Goal: Task Accomplishment & Management: Manage account settings

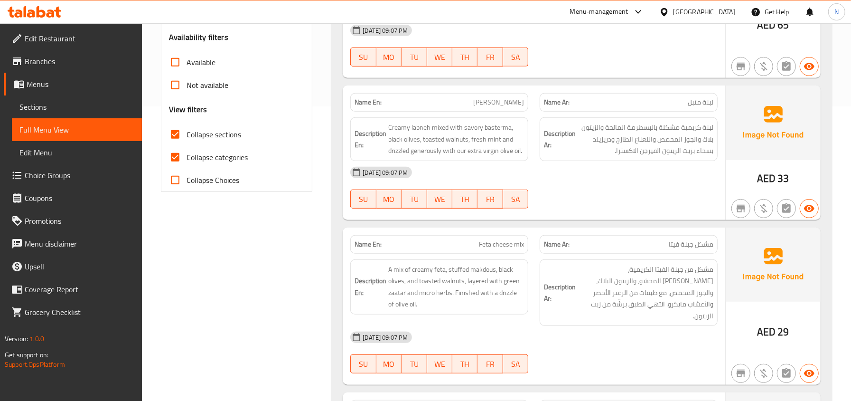
scroll to position [316, 0]
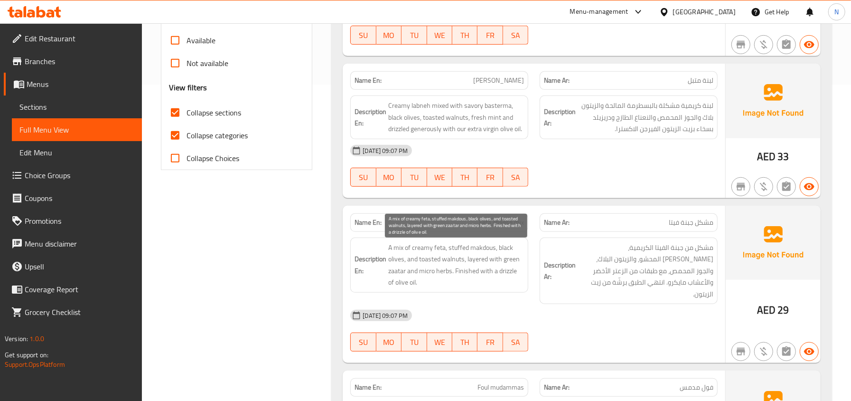
click at [441, 248] on span "A mix of creamy feta, stuffed makdous, black olives, and toasted walnuts, layer…" at bounding box center [456, 265] width 136 height 47
copy span "feta"
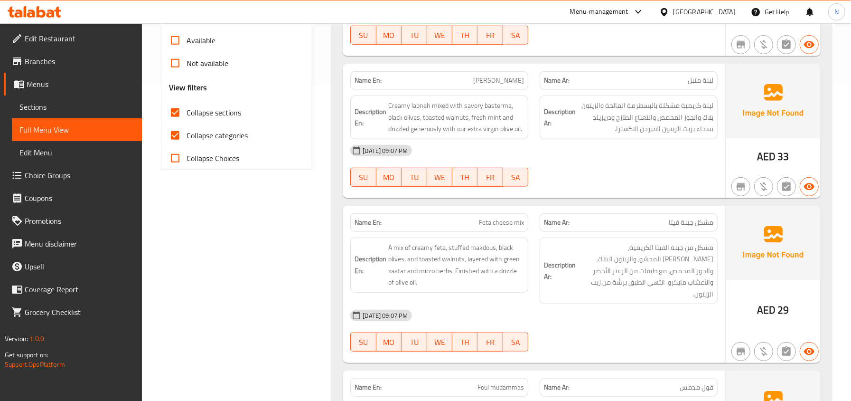
click at [532, 270] on div "Description En: A mix of creamy feta, stuffed makdous, black olives, and toaste…" at bounding box center [439, 271] width 189 height 78
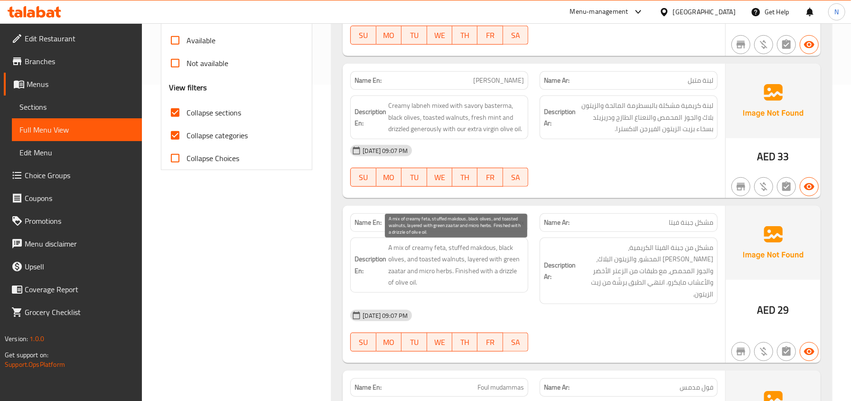
click at [464, 271] on span "A mix of creamy feta, stuffed makdous, black olives, and toasted walnuts, layer…" at bounding box center [456, 265] width 136 height 47
drag, startPoint x: 405, startPoint y: 261, endPoint x: 499, endPoint y: 244, distance: 96.0
click at [499, 244] on span "A mix of creamy feta, stuffed makdous, black olives, and toasted walnuts, layer…" at bounding box center [456, 265] width 136 height 47
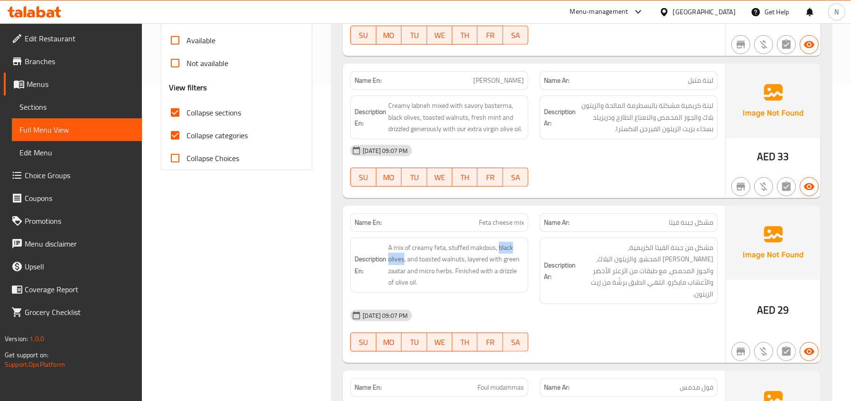
copy span "black olives"
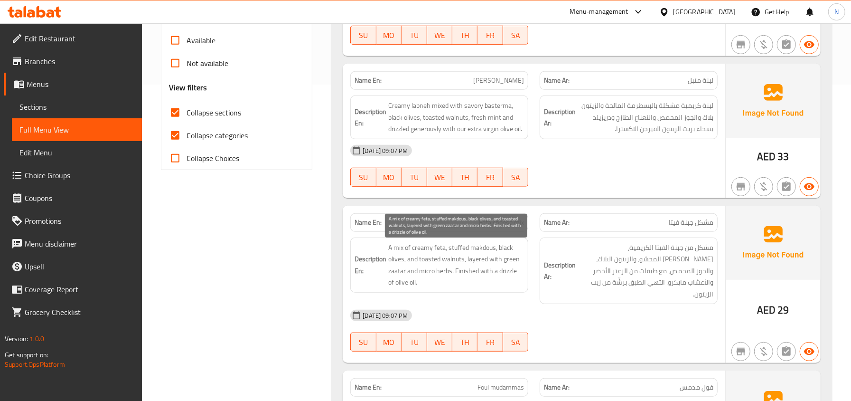
click at [413, 258] on span "A mix of creamy feta, stuffed makdous, black olives, and toasted walnuts, layer…" at bounding box center [456, 265] width 136 height 47
drag, startPoint x: 455, startPoint y: 277, endPoint x: 487, endPoint y: 287, distance: 33.6
click at [487, 287] on span "A mix of creamy feta, stuffed makdous, black olives, and toasted walnuts, layer…" at bounding box center [456, 265] width 136 height 47
copy span "Finished with a drizzle of olive oil."
click at [486, 271] on span "A mix of creamy feta, stuffed makdous, black olives, and toasted walnuts, layer…" at bounding box center [456, 265] width 136 height 47
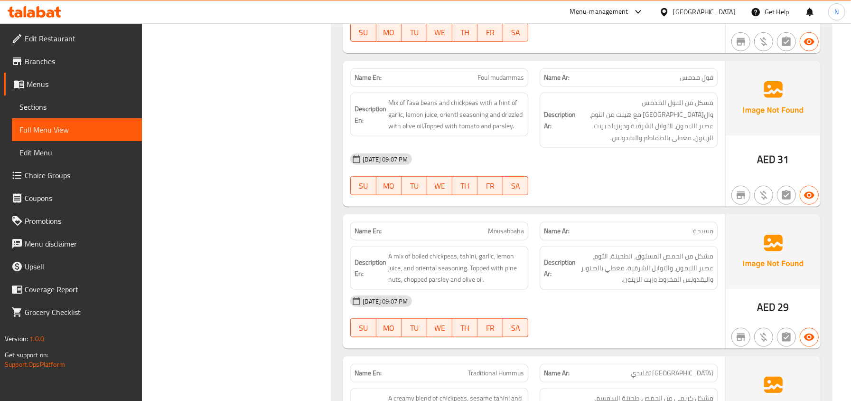
scroll to position [633, 0]
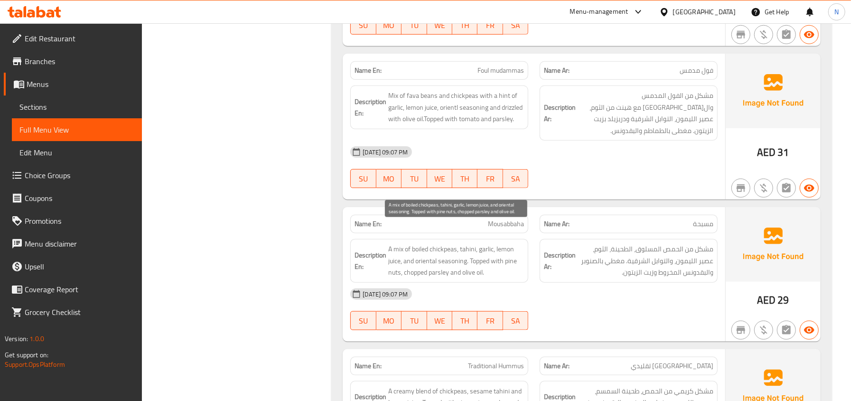
click at [410, 251] on span "A mix of boiled chickpeas, tahini, garlic, lemon juice, and oriental seasoning.…" at bounding box center [456, 260] width 136 height 35
copy span "chopped"
click at [526, 325] on div "Name En: Oriental breakfast Name Ar: إفطار شرقي Description En: A vibrant selec…" at bounding box center [581, 240] width 501 height 1325
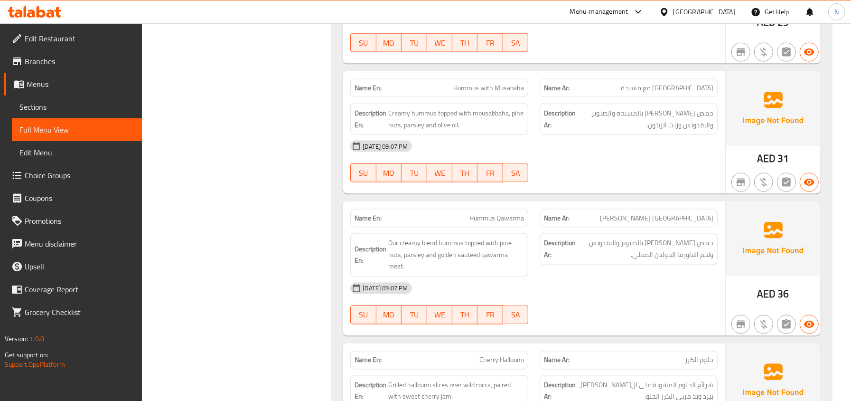
scroll to position [1080, 0]
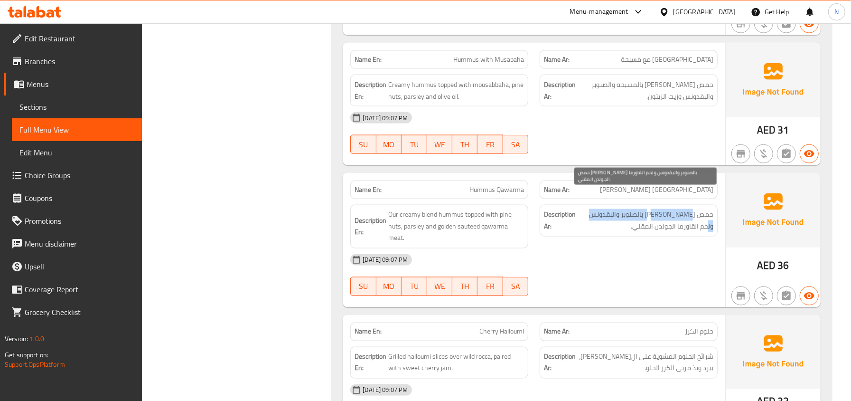
drag, startPoint x: 722, startPoint y: 203, endPoint x: 689, endPoint y: 197, distance: 32.8
click at [689, 199] on div "Description Ar: حمص كريمي مغطى بالصنوبر والبقدونس ولحم القاورما الجولدن المقلي." at bounding box center [628, 226] width 189 height 55
click at [689, 209] on span "حمص كريمي مغطى بالصنوبر والبقدونس ولحم القاورما الجولدن المقلي." at bounding box center [646, 220] width 136 height 23
drag, startPoint x: 676, startPoint y: 199, endPoint x: 706, endPoint y: 204, distance: 30.7
click at [706, 209] on span "حمص كريمي مغطى بالصنوبر والبقدونس ولحم القاورما الجولدن المقلي." at bounding box center [646, 220] width 136 height 23
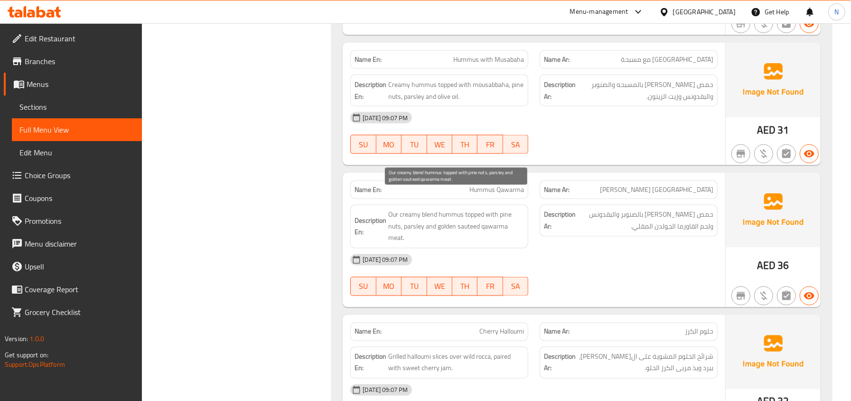
click at [458, 216] on span "Our creamy blend hummus topped with pine nuts, parsley and golden sauteed qawar…" at bounding box center [456, 226] width 136 height 35
click at [462, 214] on span "Our creamy blend hummus topped with pine nuts, parsley and golden sauteed qawar…" at bounding box center [456, 226] width 136 height 35
copy span "sauteed"
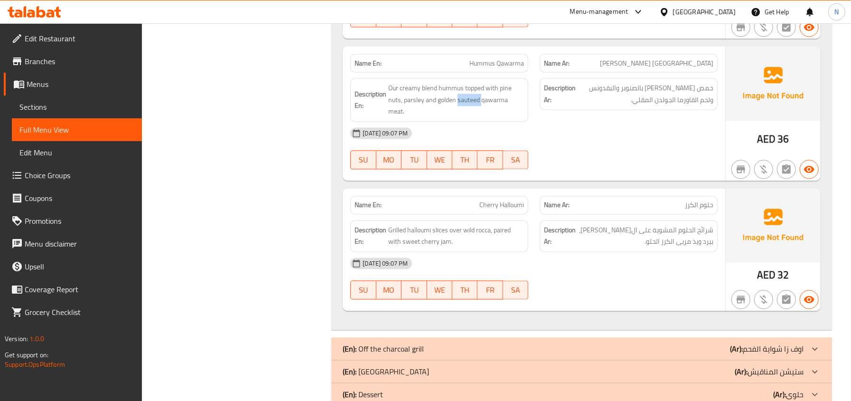
scroll to position [1270, 0]
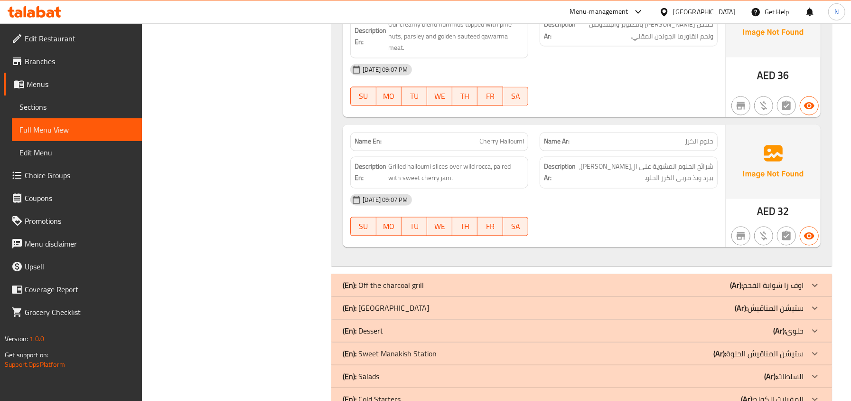
click at [492, 137] on span "Cherry Halloumi" at bounding box center [501, 142] width 45 height 10
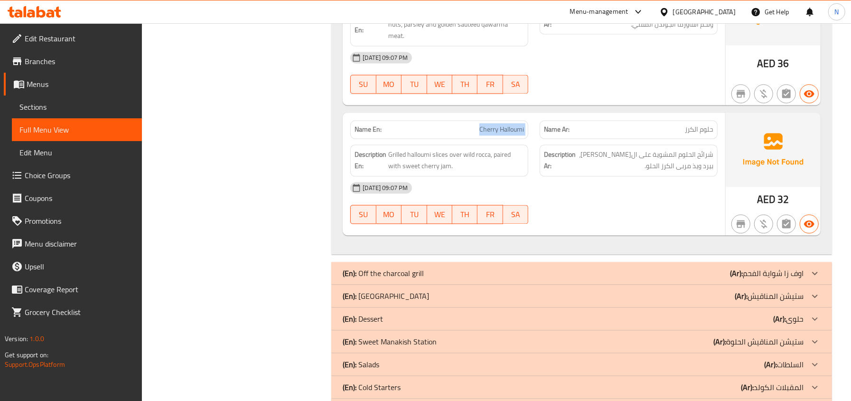
scroll to position [1305, 0]
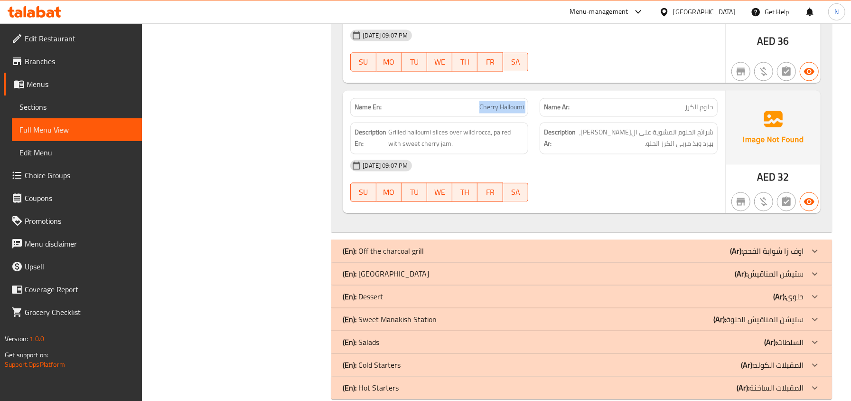
click at [699, 245] on div "(En): Off the charcoal grill (Ar): اوف زا شواية الفحم" at bounding box center [573, 250] width 461 height 11
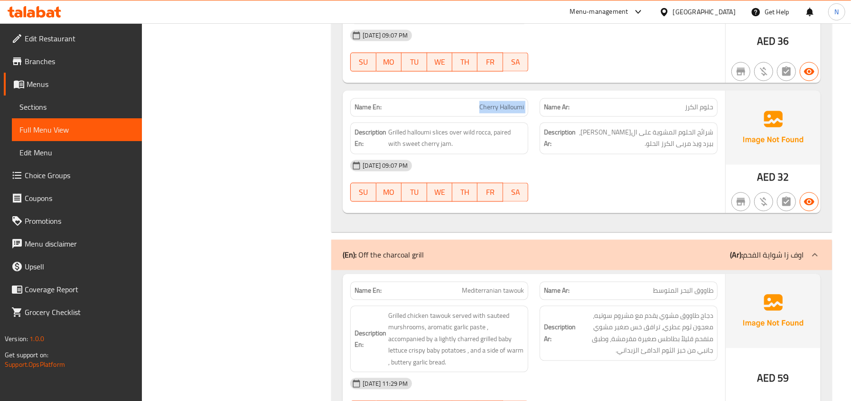
scroll to position [1432, 0]
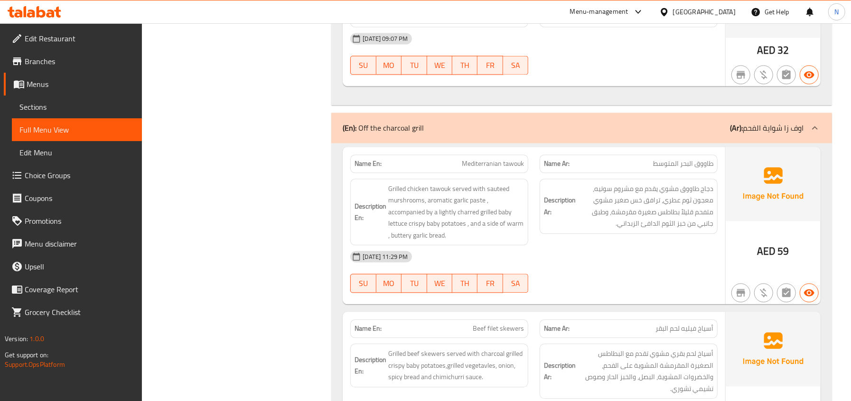
click at [481, 122] on div "(En): Off the charcoal grill (Ar): اوف زا شواية الفحم" at bounding box center [573, 127] width 461 height 11
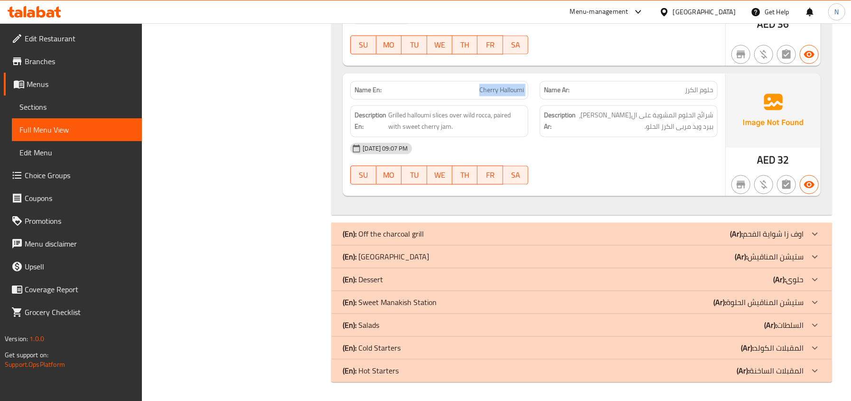
scroll to position [1305, 0]
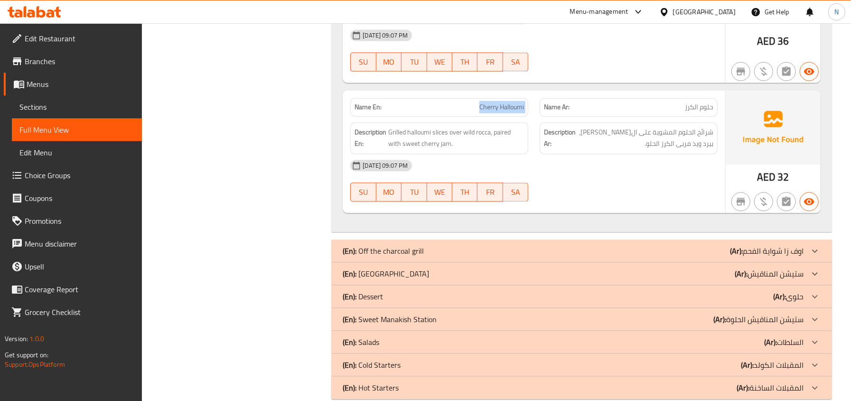
click at [450, 268] on div "(En): Manakish Station (Ar): ستيشن المناقيش" at bounding box center [573, 273] width 461 height 11
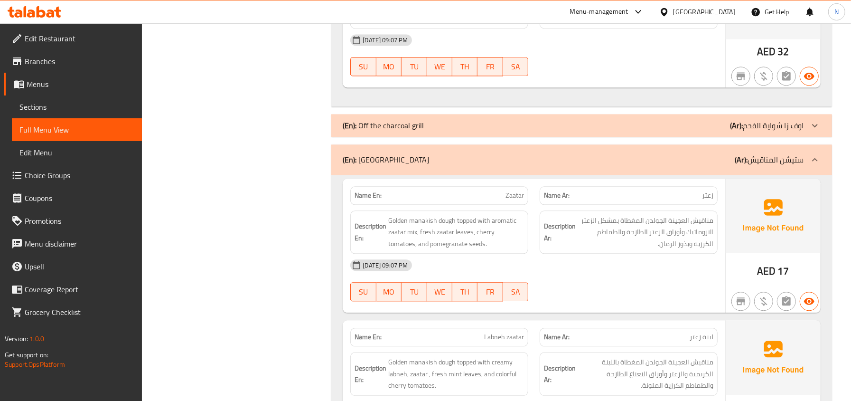
scroll to position [1432, 0]
drag, startPoint x: 455, startPoint y: 201, endPoint x: 387, endPoint y: 197, distance: 67.5
click at [387, 213] on h6 "Description En: Golden manakish dough topped with aromatic zaatar mix, fresh za…" at bounding box center [439, 230] width 169 height 35
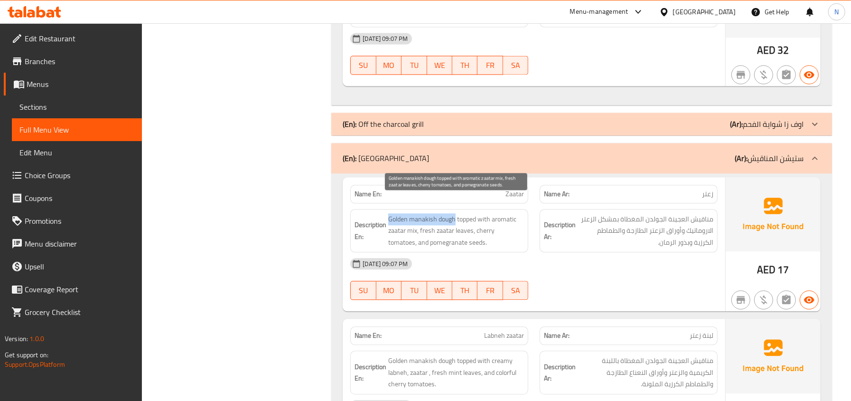
copy span "Golden manakish dough"
click at [522, 215] on span "Golden manakish dough topped with aromatic zaatar mix, fresh zaatar leaves, che…" at bounding box center [456, 230] width 136 height 35
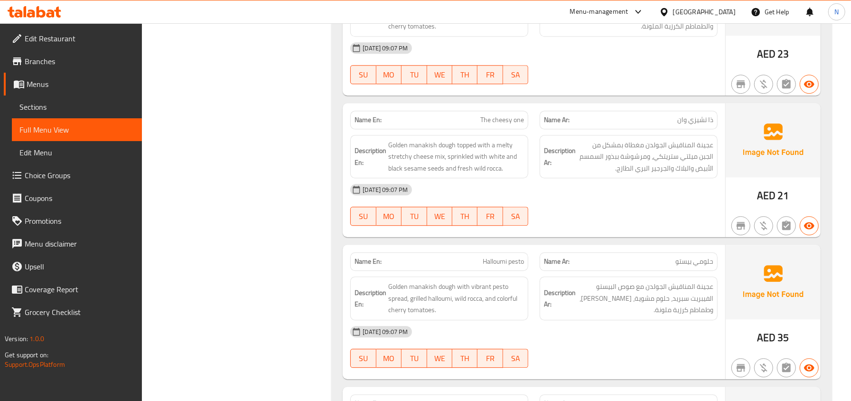
scroll to position [1811, 0]
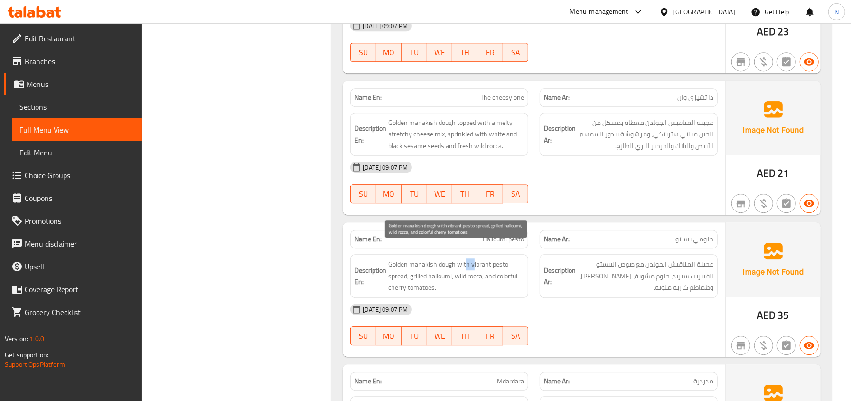
drag, startPoint x: 473, startPoint y: 249, endPoint x: 418, endPoint y: 256, distance: 55.5
click at [445, 258] on span "Golden manakish dough with vibrant pesto spread, grilled halloumi, wild rocca, …" at bounding box center [456, 275] width 136 height 35
click at [447, 258] on span "Golden manakish dough with vibrant pesto spread, grilled halloumi, wild rocca, …" at bounding box center [456, 275] width 136 height 35
drag, startPoint x: 494, startPoint y: 247, endPoint x: 406, endPoint y: 260, distance: 88.8
click at [406, 260] on span "Golden manakish dough with vibrant pesto spread, grilled halloumi, wild rocca, …" at bounding box center [456, 275] width 136 height 35
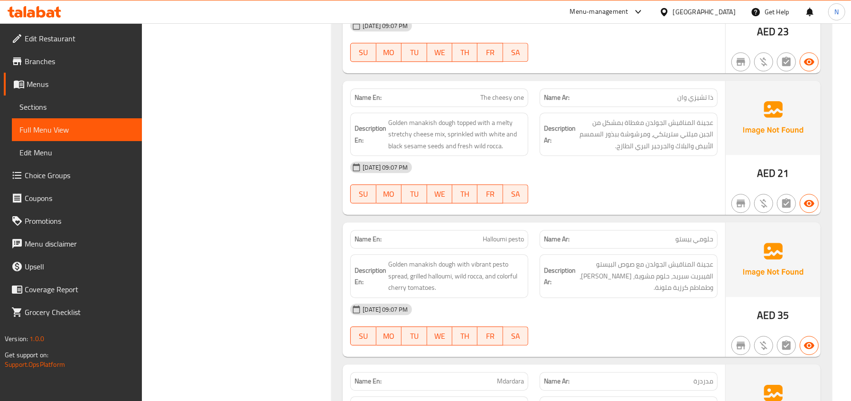
click at [480, 254] on div "Description En: Golden manakish dough with vibrant pesto spread, grilled hallou…" at bounding box center [439, 276] width 178 height 44
click at [508, 234] on span "Halloumi pesto" at bounding box center [503, 239] width 41 height 10
copy span "Halloumi pesto"
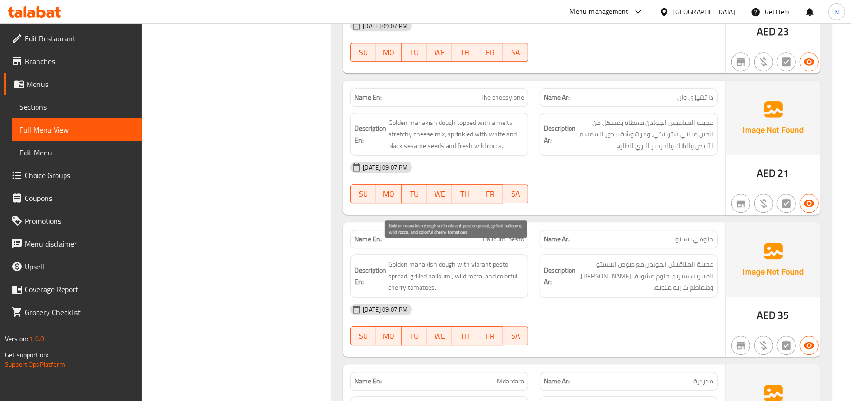
click at [506, 258] on span "Golden manakish dough with vibrant pesto spread, grilled halloumi, wild rocca, …" at bounding box center [456, 275] width 136 height 35
drag, startPoint x: 471, startPoint y: 249, endPoint x: 407, endPoint y: 259, distance: 64.9
click at [407, 259] on span "Golden manakish dough with vibrant pesto spread, grilled halloumi, wild rocca, …" at bounding box center [456, 275] width 136 height 35
copy span "vibrant pesto spread"
click at [461, 275] on span "Golden manakish dough with vibrant pesto spread, grilled halloumi, wild rocca, …" at bounding box center [456, 275] width 136 height 35
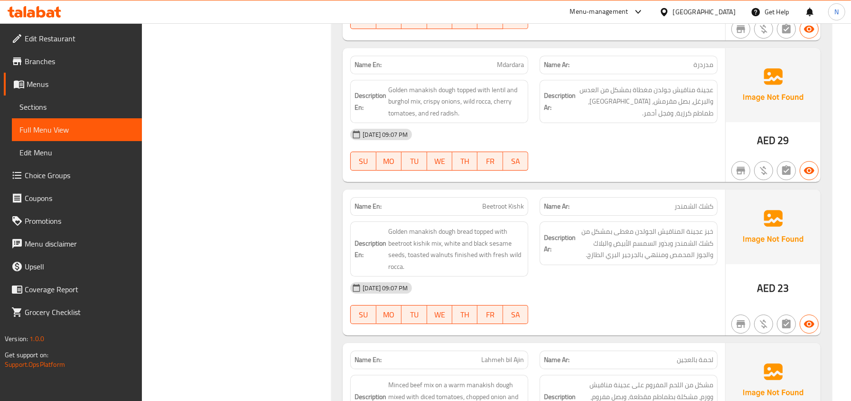
scroll to position [2191, 0]
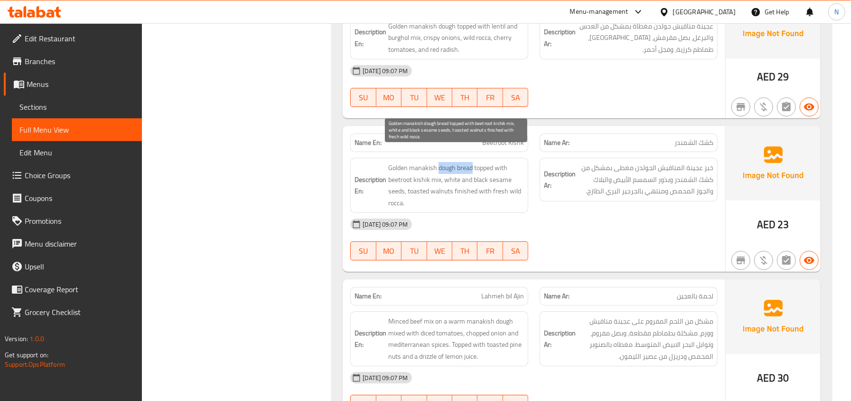
drag, startPoint x: 473, startPoint y: 154, endPoint x: 439, endPoint y: 152, distance: 34.2
click at [439, 162] on span "Golden manakish dough bread topped with beetroot kishik mix, white and black se…" at bounding box center [456, 185] width 136 height 47
copy span "dough bread"
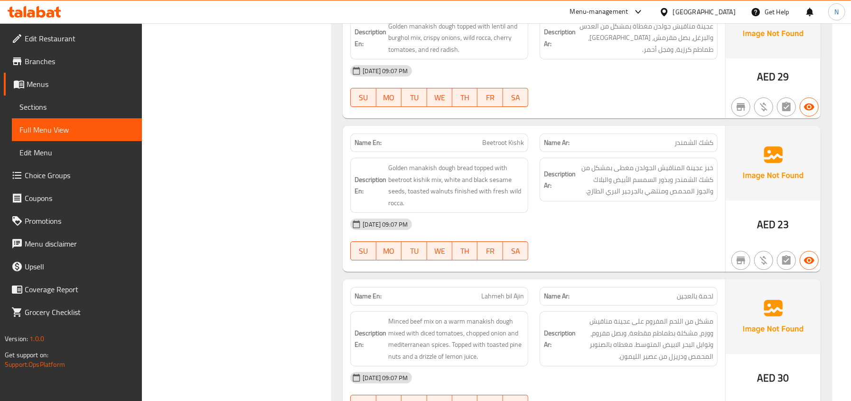
click at [498, 213] on div "09-09-2025 09:07 PM" at bounding box center [534, 224] width 379 height 23
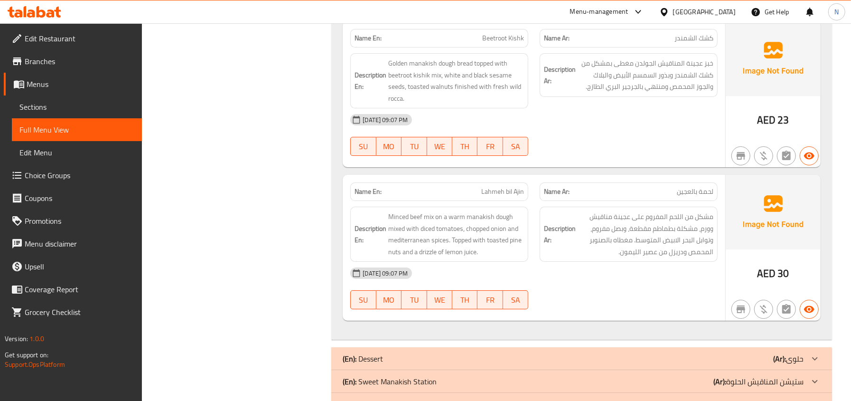
scroll to position [2318, 0]
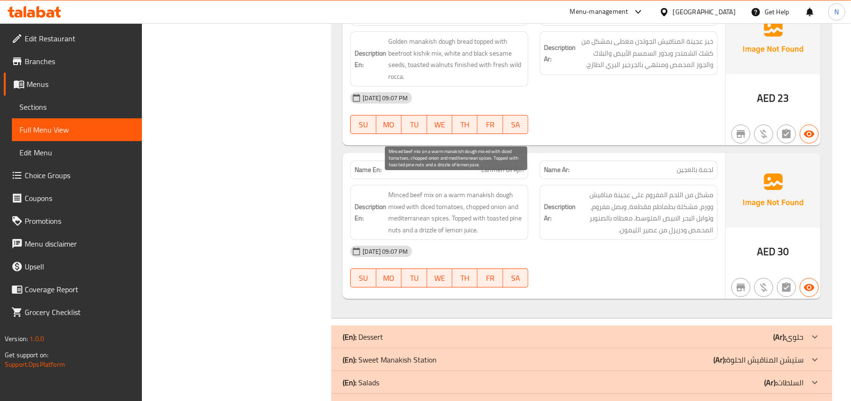
click at [397, 192] on span "Minced beef mix on a warm manakish dough mixed with diced tomatoes, chopped oni…" at bounding box center [456, 212] width 136 height 47
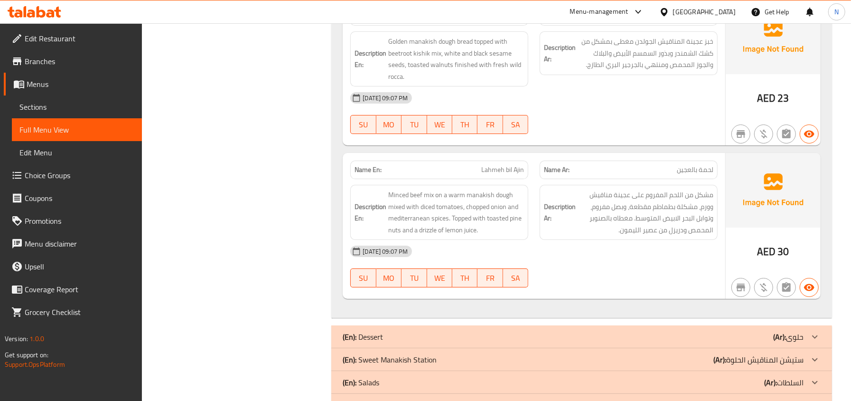
click at [498, 165] on span "Lahmeh bil Ajin" at bounding box center [502, 170] width 43 height 10
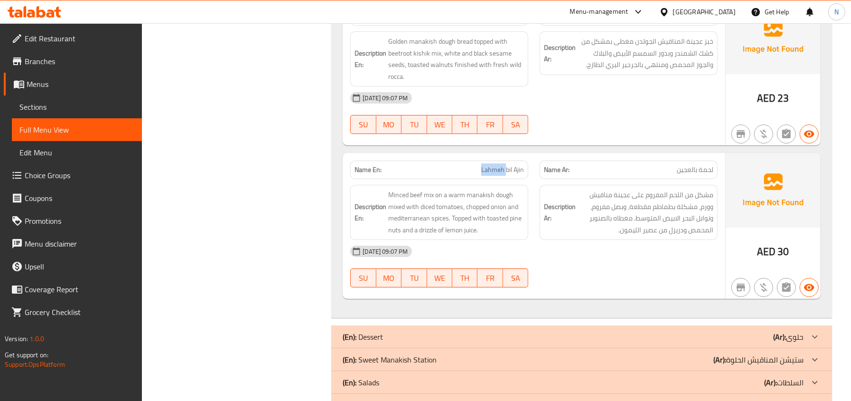
click at [498, 165] on span "Lahmeh bil Ajin" at bounding box center [502, 170] width 43 height 10
click at [504, 165] on span "Lahmeh bil Ajin" at bounding box center [502, 170] width 43 height 10
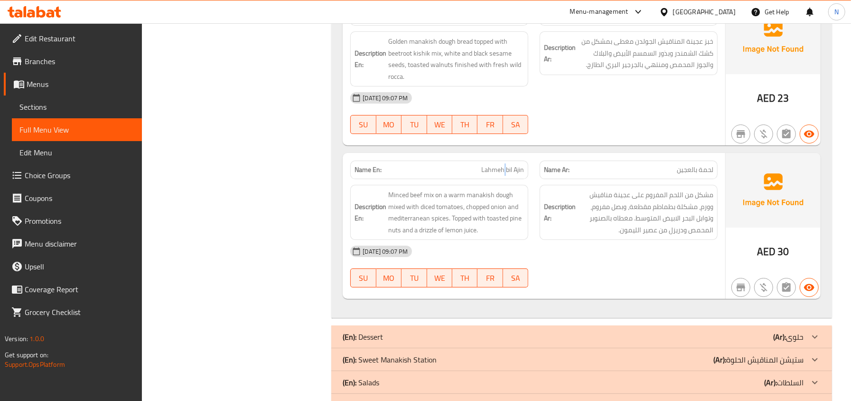
click at [504, 165] on span "Lahmeh bil Ajin" at bounding box center [502, 170] width 43 height 10
click at [485, 285] on div "Name En: Lahmeh bil Ajin Name Ar: لحمة بالعجين Description En: Minced beef mix …" at bounding box center [534, 226] width 383 height 146
click at [458, 331] on div "(En): Dessert (Ar): حلوى" at bounding box center [573, 336] width 461 height 11
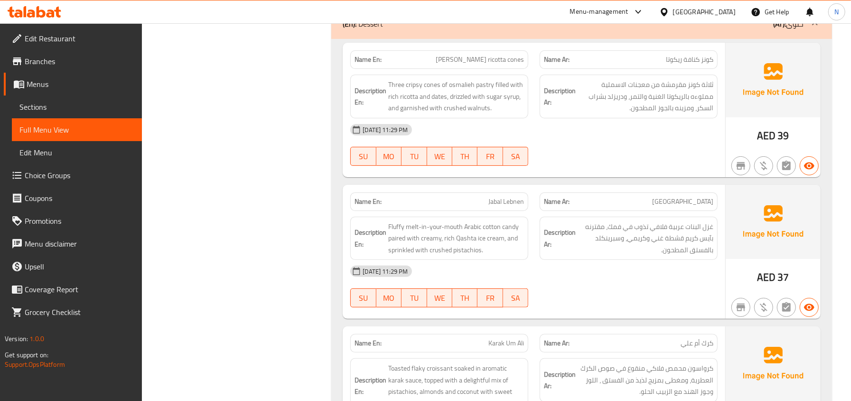
scroll to position [2317, 0]
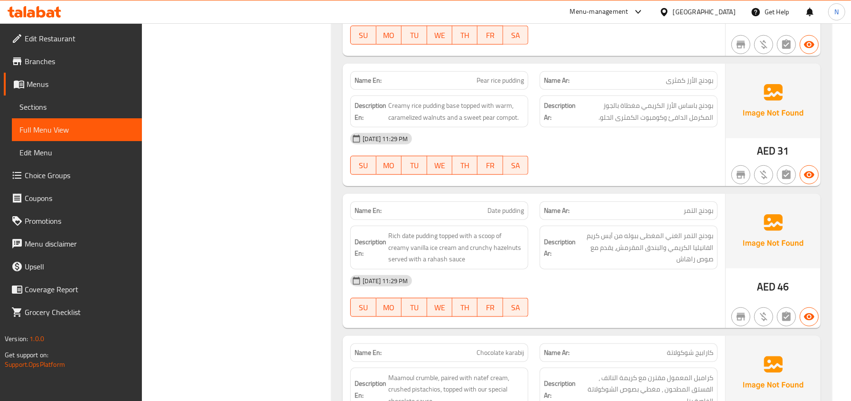
scroll to position [3532, 0]
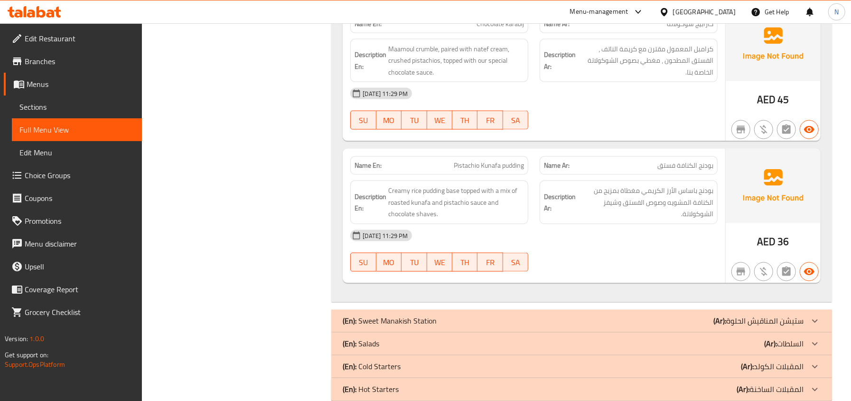
click at [479, 315] on div "(En): Sweet Manakish Station (Ar): ستيشن المناقيش الحلوة" at bounding box center [573, 320] width 461 height 11
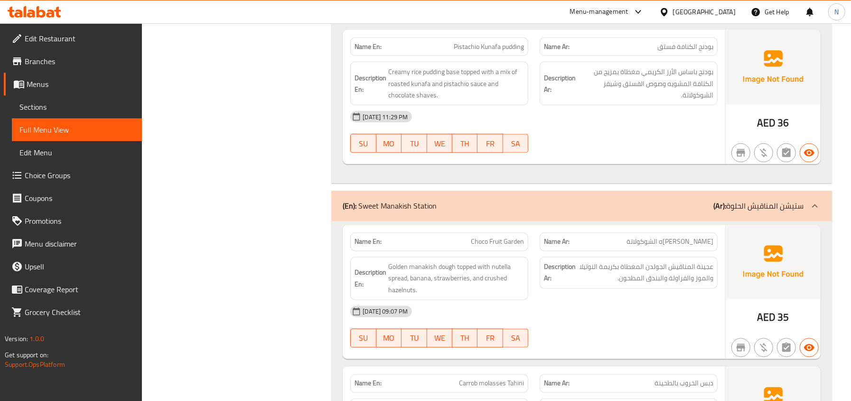
scroll to position [3722, 0]
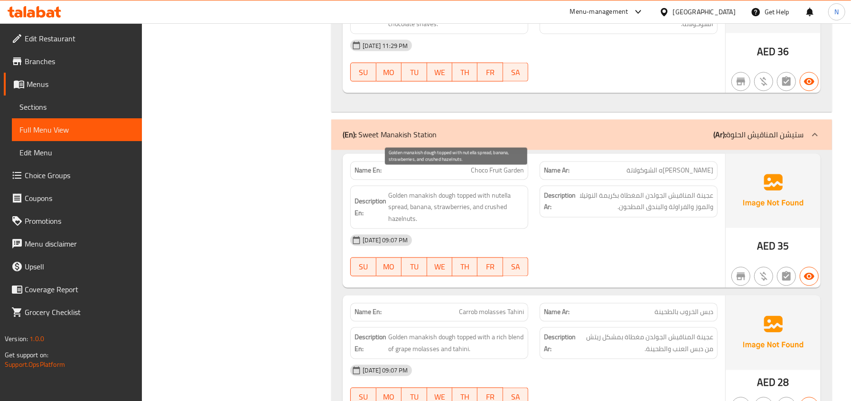
click at [483, 190] on span "Golden manakish dough topped with nutella spread, banana, strawberries, and cru…" at bounding box center [456, 207] width 136 height 35
click at [496, 190] on span "Golden manakish dough topped with nutella spread, banana, strawberries, and cru…" at bounding box center [456, 207] width 136 height 35
drag, startPoint x: 494, startPoint y: 174, endPoint x: 408, endPoint y: 191, distance: 87.1
click at [408, 191] on span "Golden manakish dough topped with nutella spread, banana, strawberries, and cru…" at bounding box center [456, 207] width 136 height 35
copy span "nutella spread"
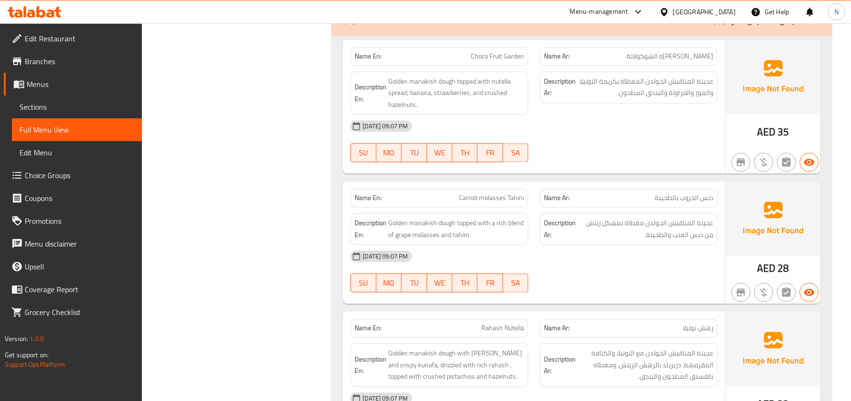
scroll to position [3848, 0]
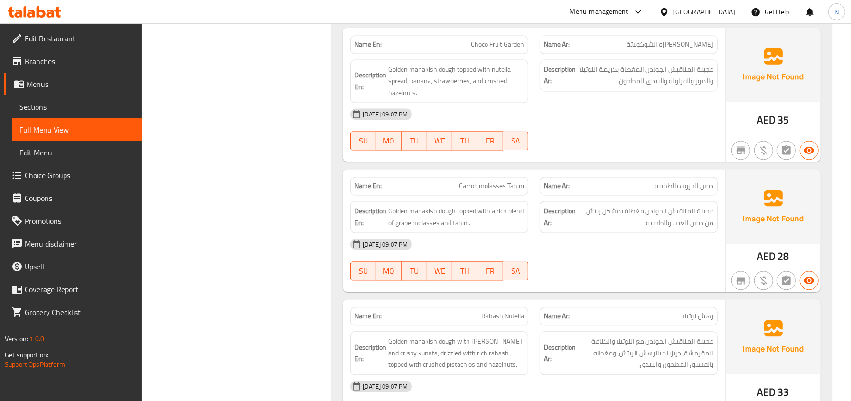
click at [506, 181] on span "Carrob molasses Tahini" at bounding box center [491, 186] width 65 height 10
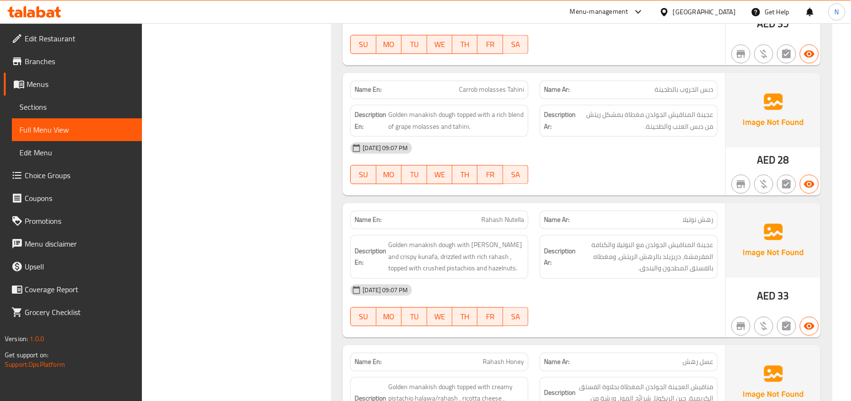
scroll to position [3966, 0]
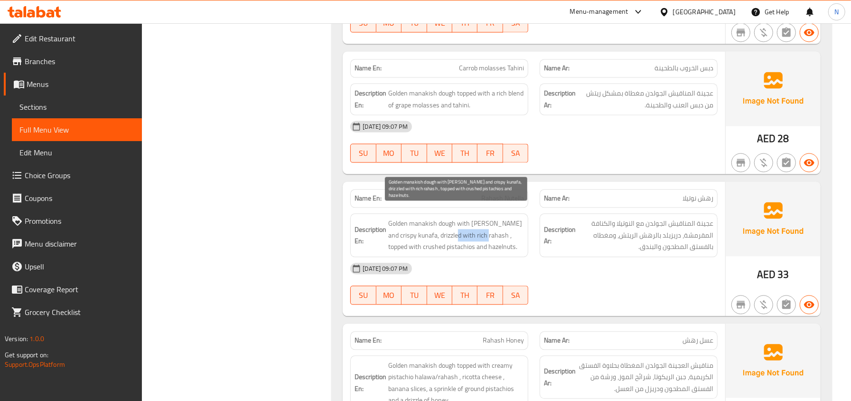
drag, startPoint x: 446, startPoint y: 217, endPoint x: 477, endPoint y: 221, distance: 31.2
click at [477, 221] on span "Golden manakish dough with Nutella and crispy kunafa, drizzled with rich rahash…" at bounding box center [456, 234] width 136 height 35
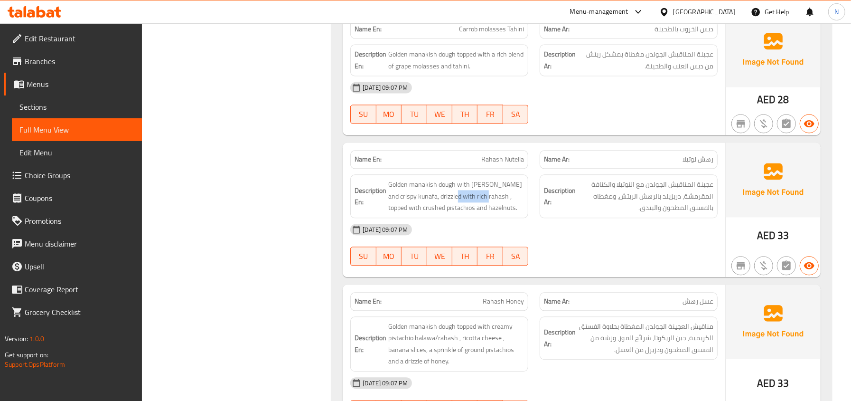
scroll to position [4068, 0]
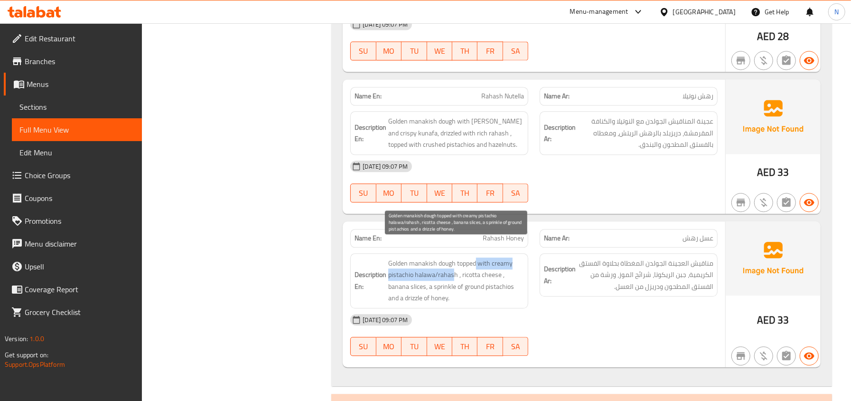
drag, startPoint x: 454, startPoint y: 257, endPoint x: 476, endPoint y: 252, distance: 22.1
click at [476, 257] on span "Golden manakish dough topped with creamy pistachio halawa/rahash , ricotta chee…" at bounding box center [456, 280] width 136 height 47
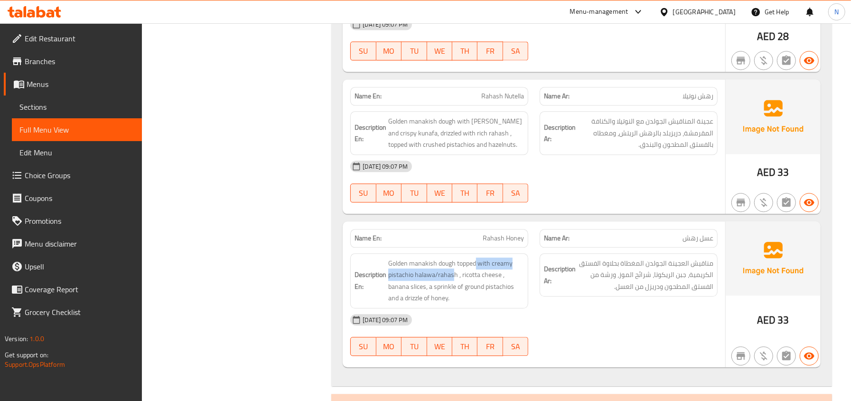
click at [509, 247] on div "Description En: Golden manakish dough topped with creamy pistachio halawa/rahas…" at bounding box center [439, 280] width 189 height 66
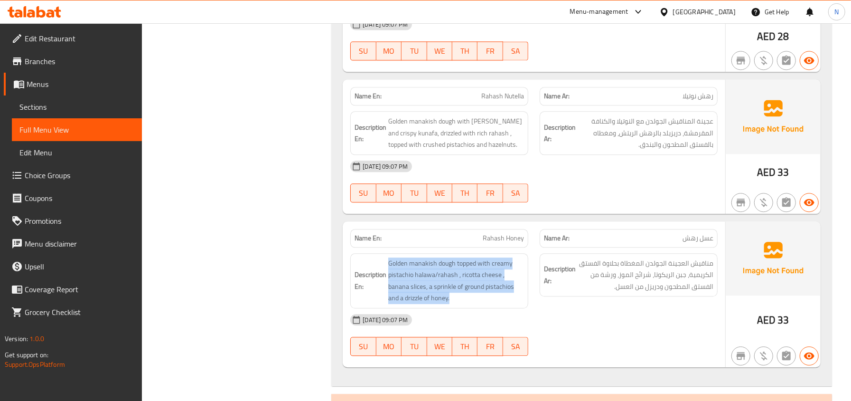
click at [509, 247] on div "Description En: Golden manakish dough topped with creamy pistachio halawa/rahas…" at bounding box center [439, 280] width 189 height 66
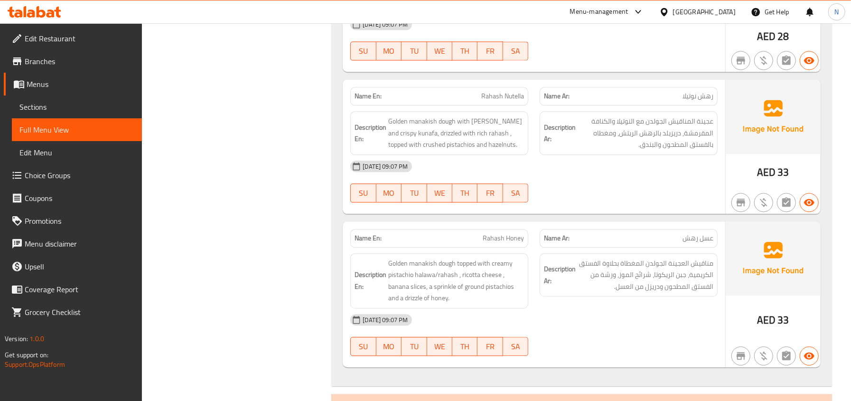
click at [501, 233] on span "Rahash Honey" at bounding box center [503, 238] width 41 height 10
click at [492, 267] on span "Golden manakish dough topped with creamy pistachio halawa/rahash , ricotta chee…" at bounding box center [456, 280] width 136 height 47
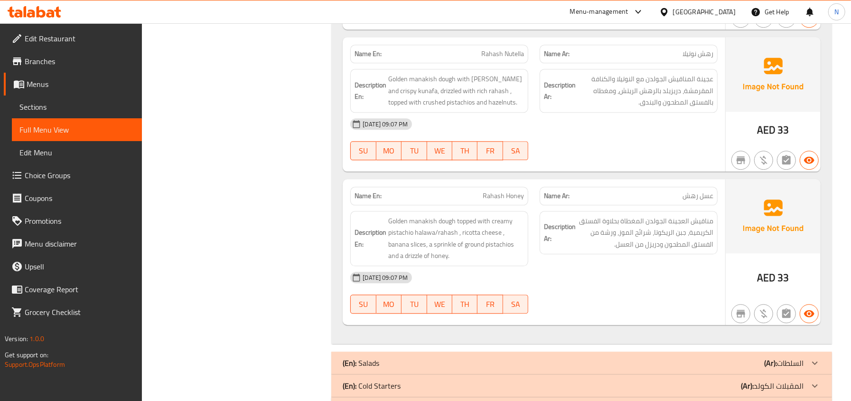
scroll to position [4131, 0]
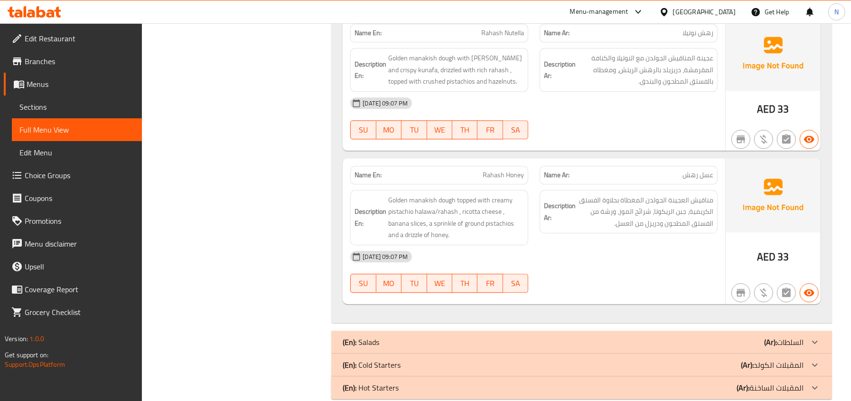
click at [452, 336] on div "(En): Salads (Ar): السلطات" at bounding box center [573, 341] width 461 height 11
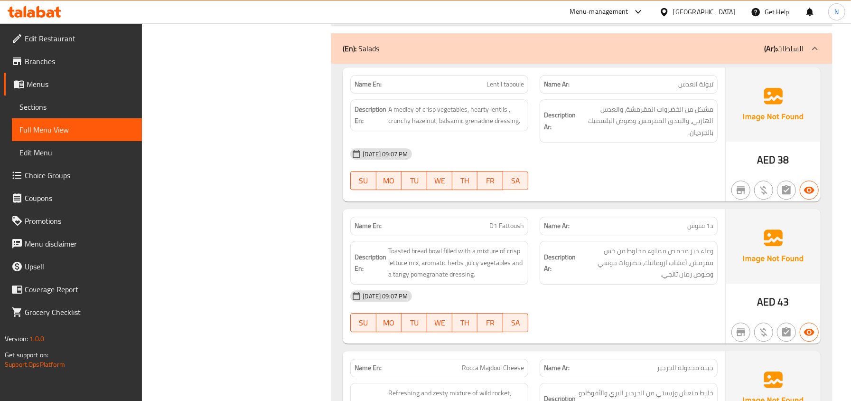
scroll to position [4448, 0]
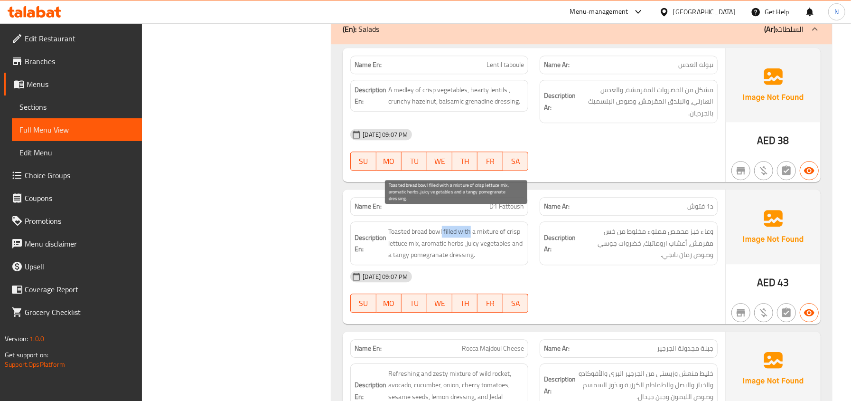
drag, startPoint x: 472, startPoint y: 217, endPoint x: 443, endPoint y: 216, distance: 29.0
click at [443, 225] on span "Toasted bread bowl filled with a mixture of crisp lettuce mix, aromatic herbs ,…" at bounding box center [456, 242] width 136 height 35
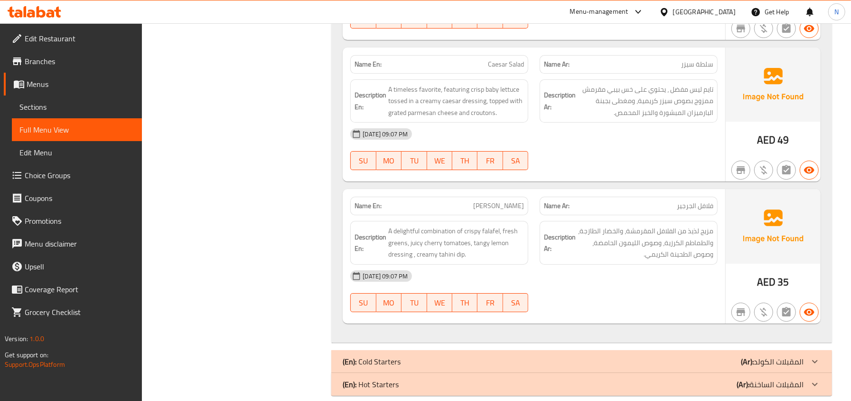
scroll to position [4822, 0]
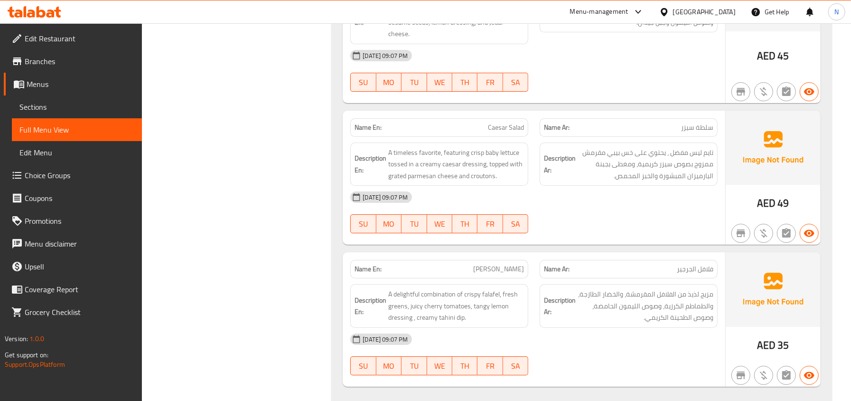
click at [543, 285] on div "Description Ar: مزيج لذيذ من الفلافل المقرمشة، والخضار الطازجة، والطماطم الكرزي…" at bounding box center [629, 306] width 178 height 44
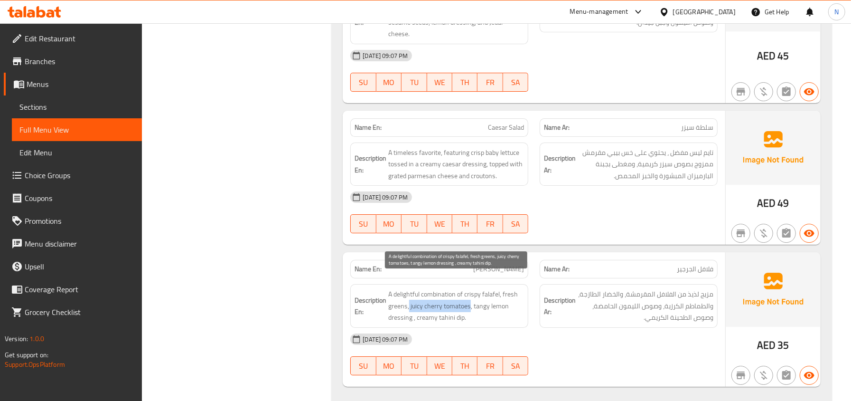
drag, startPoint x: 409, startPoint y: 290, endPoint x: 470, endPoint y: 291, distance: 61.3
click at [470, 291] on span "A delightful combination of crispy falafel, fresh greens, juicy cherry tomatoes…" at bounding box center [456, 305] width 136 height 35
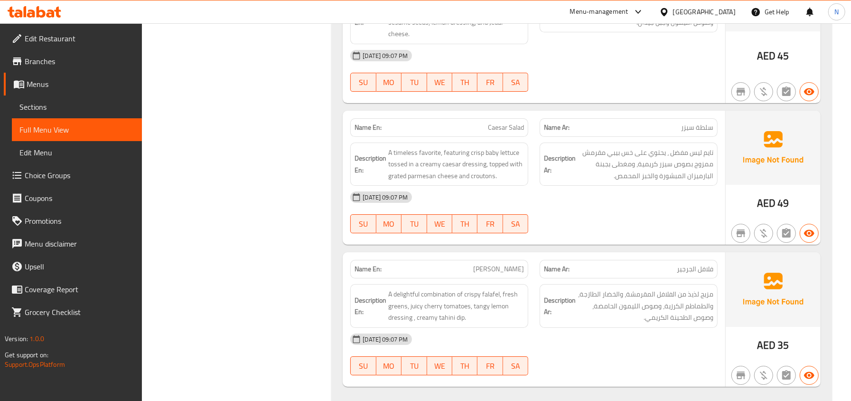
click at [502, 291] on span "A delightful combination of crispy falafel, fresh greens, juicy cherry tomatoes…" at bounding box center [456, 305] width 136 height 35
drag, startPoint x: 475, startPoint y: 290, endPoint x: 515, endPoint y: 291, distance: 40.4
click at [515, 291] on span "A delightful combination of crispy falafel, fresh greens, juicy cherry tomatoes…" at bounding box center [456, 305] width 136 height 35
drag, startPoint x: 486, startPoint y: 293, endPoint x: 496, endPoint y: 303, distance: 13.4
click at [496, 303] on span "A delightful combination of crispy falafel, fresh greens, juicy cherry tomatoes…" at bounding box center [456, 305] width 136 height 35
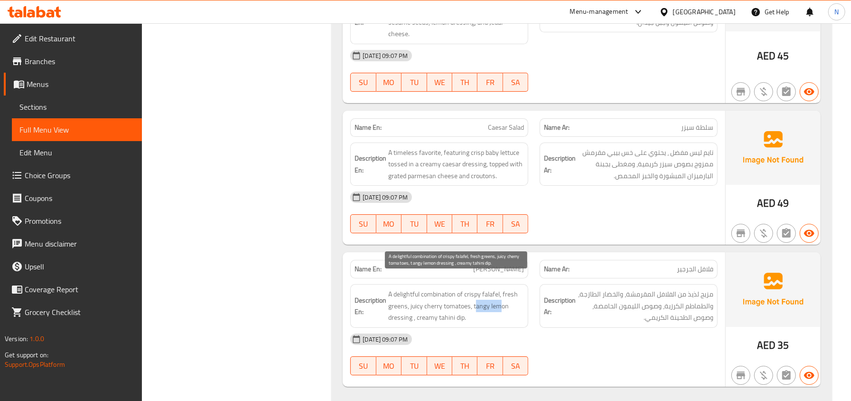
drag, startPoint x: 475, startPoint y: 291, endPoint x: 500, endPoint y: 291, distance: 25.2
click at [500, 291] on span "A delightful combination of crispy falafel, fresh greens, juicy cherry tomatoes…" at bounding box center [456, 305] width 136 height 35
drag, startPoint x: 471, startPoint y: 291, endPoint x: 521, endPoint y: 291, distance: 49.9
click at [521, 291] on span "A delightful combination of crispy falafel, fresh greens, juicy cherry tomatoes…" at bounding box center [456, 305] width 136 height 35
click at [490, 289] on span "A delightful combination of crispy falafel, fresh greens, juicy cherry tomatoes…" at bounding box center [456, 305] width 136 height 35
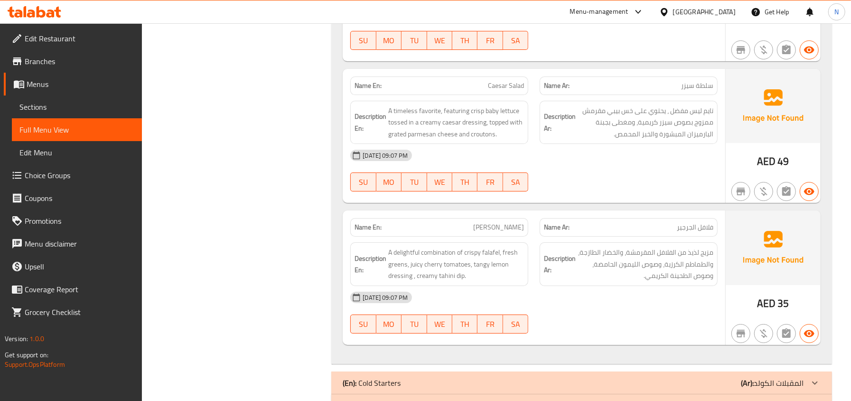
scroll to position [4885, 0]
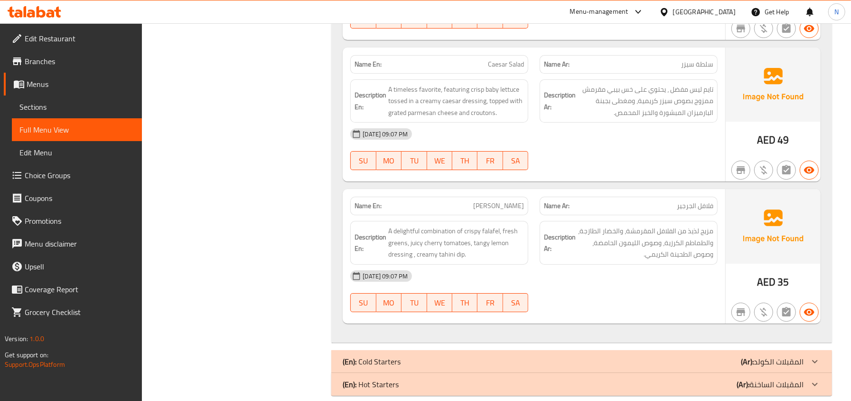
click at [379, 356] on p "(En): Cold Starters" at bounding box center [372, 361] width 58 height 11
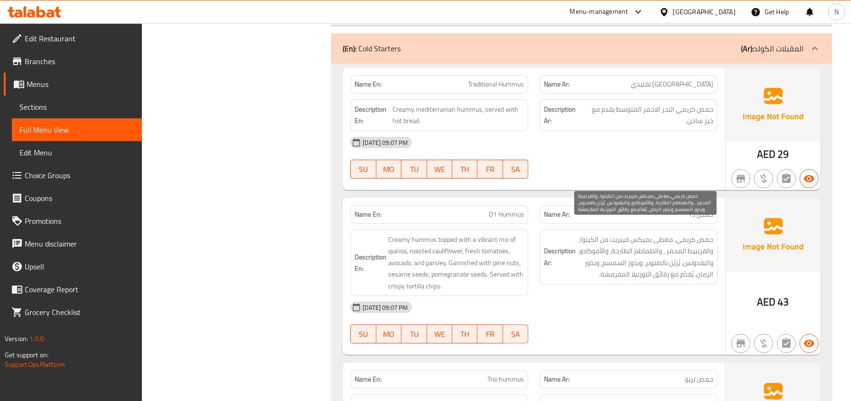
scroll to position [5264, 0]
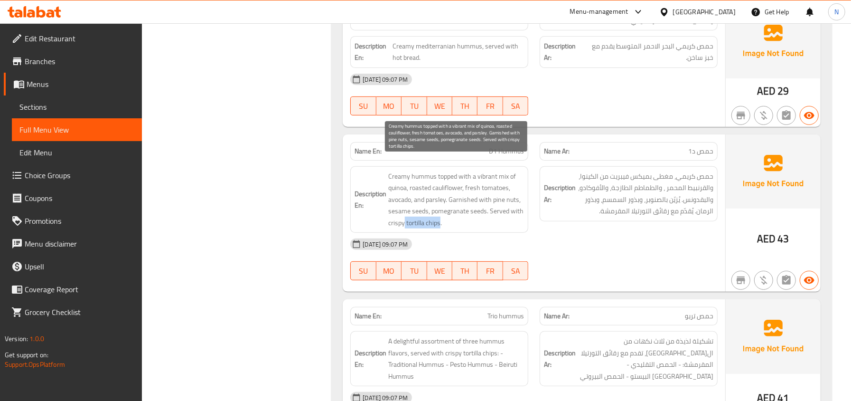
drag, startPoint x: 405, startPoint y: 211, endPoint x: 441, endPoint y: 210, distance: 35.6
click at [441, 210] on span "Creamy hummus topped with a vibrant mix of quinoa, roasted cauliflower, fresh t…" at bounding box center [456, 199] width 136 height 58
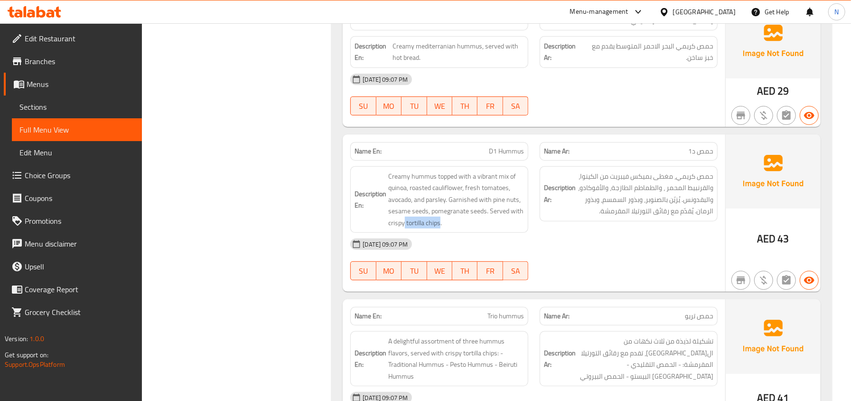
click at [506, 261] on button "SA" at bounding box center [515, 270] width 25 height 19
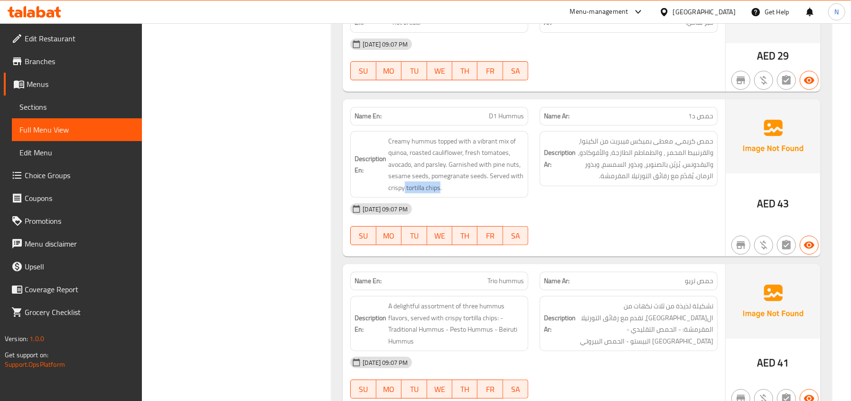
scroll to position [5328, 0]
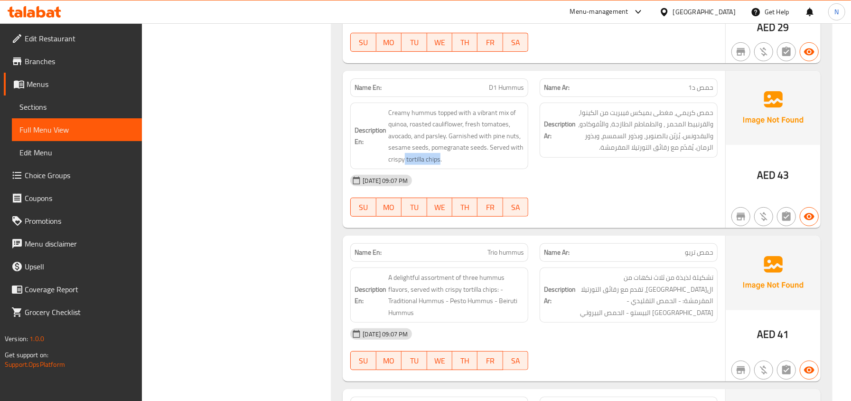
type button "6"
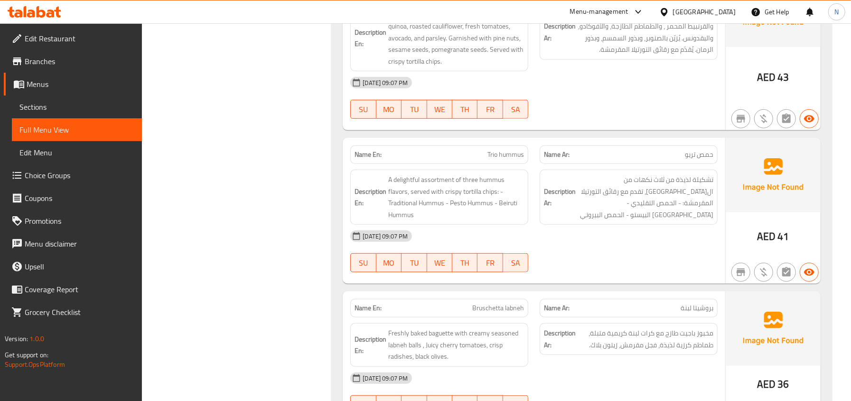
scroll to position [5454, 0]
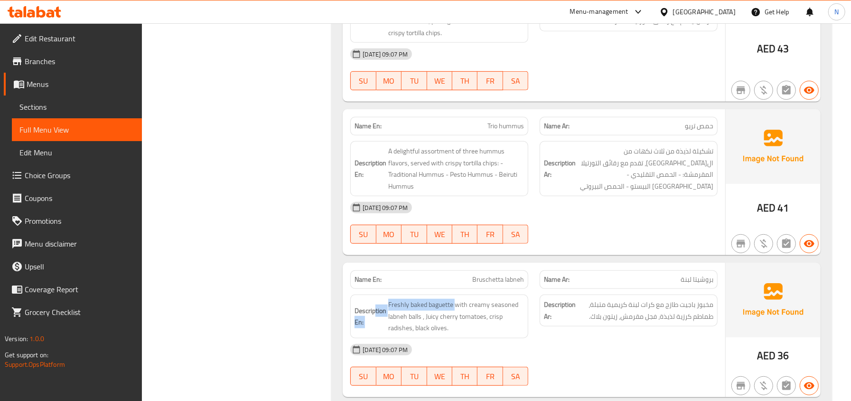
drag, startPoint x: 456, startPoint y: 290, endPoint x: 376, endPoint y: 285, distance: 79.4
click at [376, 294] on div "Description En: Freshly baked baguette with creamy seasoned labneh balls , Juic…" at bounding box center [439, 316] width 178 height 44
click at [416, 299] on span "Freshly baked baguette with creamy seasoned labneh balls , Juicy cherry tomatoe…" at bounding box center [456, 316] width 136 height 35
drag, startPoint x: 453, startPoint y: 294, endPoint x: 388, endPoint y: 289, distance: 64.8
click at [388, 299] on span "Freshly baked baguette with creamy seasoned labneh balls , Juicy cherry tomatoe…" at bounding box center [456, 316] width 136 height 35
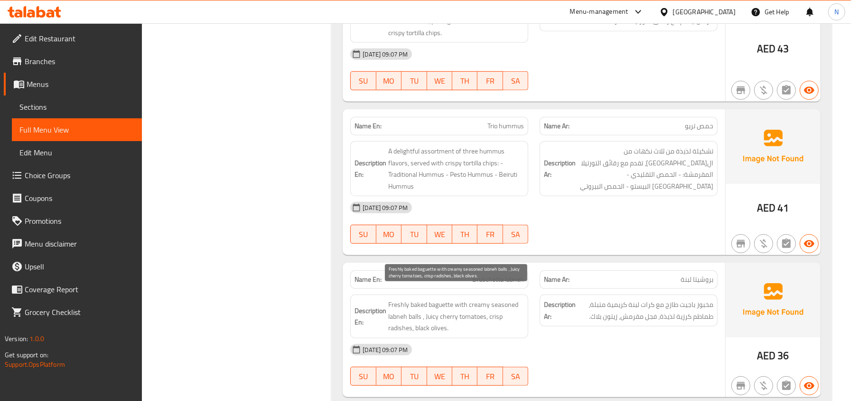
click at [493, 316] on span "Freshly baked baguette with creamy seasoned labneh balls , Juicy cherry tomatoe…" at bounding box center [456, 316] width 136 height 35
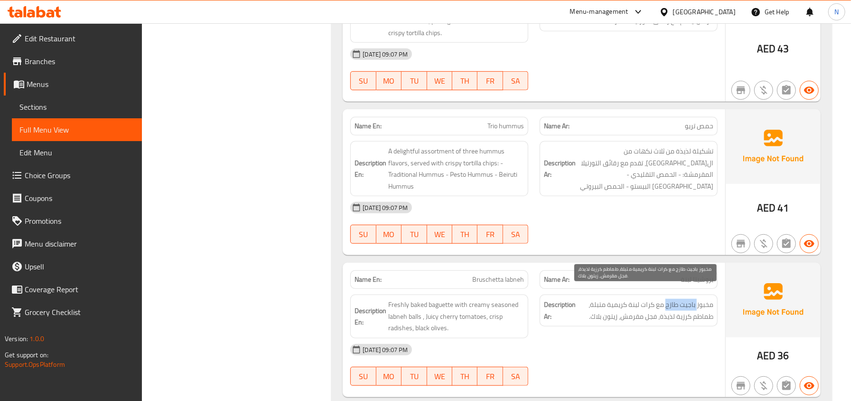
drag, startPoint x: 696, startPoint y: 293, endPoint x: 665, endPoint y: 293, distance: 30.9
click at [665, 299] on span "مخبوز باجيت طازج مع كرات لبنة كريمية متبلة، طماطم كرزية لذيذة، فجل مقرمش، زيتون…" at bounding box center [646, 310] width 136 height 23
click at [499, 325] on div "Description En: Freshly baked baguette with creamy seasoned labneh balls , Juic…" at bounding box center [439, 316] width 178 height 44
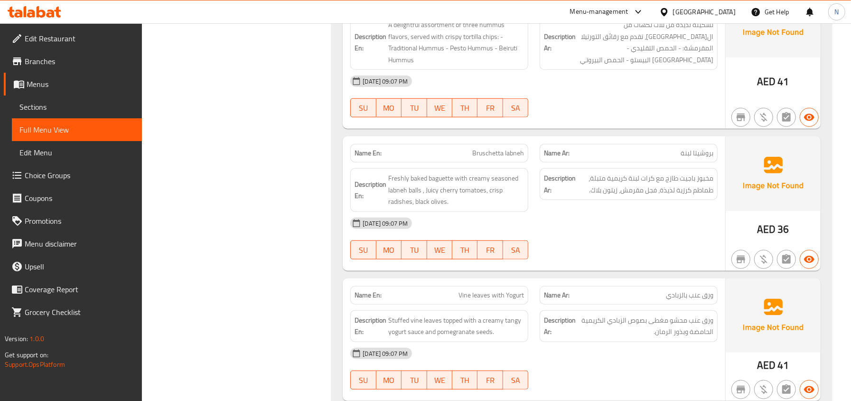
scroll to position [5581, 0]
drag, startPoint x: 414, startPoint y: 190, endPoint x: 447, endPoint y: 196, distance: 32.8
click at [447, 196] on span "Freshly baked baguette with creamy seasoned labneh balls , Juicy cherry tomatoe…" at bounding box center [456, 189] width 136 height 35
click at [421, 162] on div "Description En: Freshly baked baguette with creamy seasoned labneh balls , Juic…" at bounding box center [439, 189] width 189 height 55
click at [482, 148] on span "Bruschetta labneh" at bounding box center [498, 153] width 52 height 10
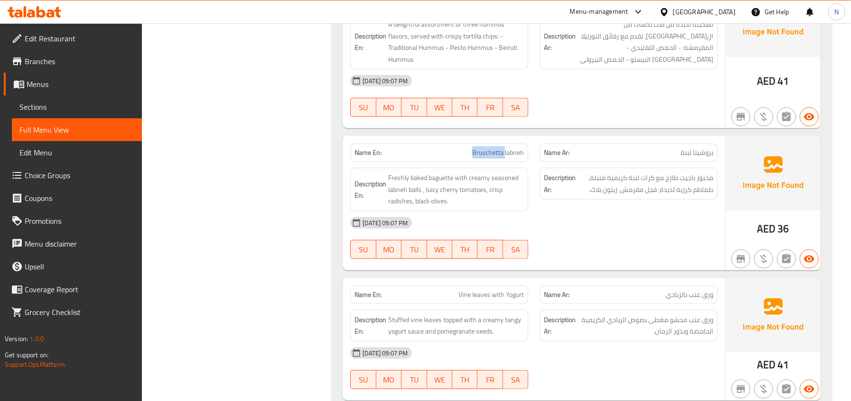
click at [482, 148] on span "Bruschetta labneh" at bounding box center [498, 153] width 52 height 10
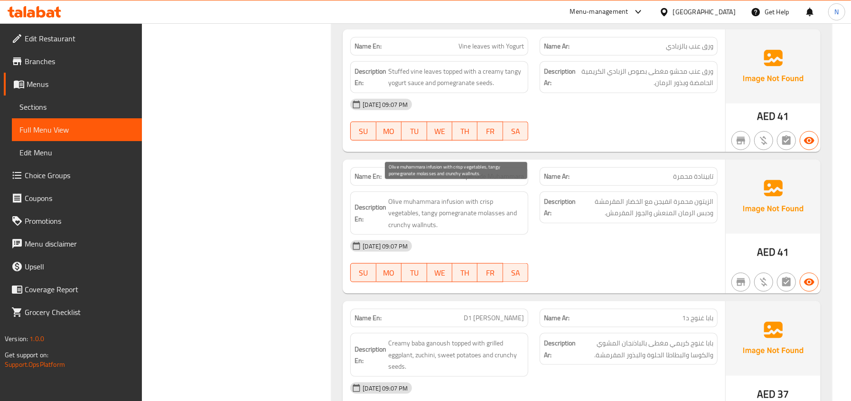
scroll to position [6065, 0]
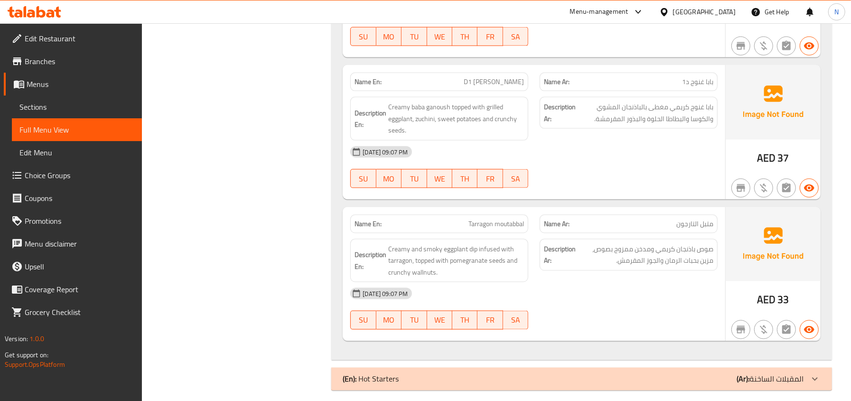
click at [388, 373] on p "(En): Hot Starters" at bounding box center [371, 378] width 56 height 11
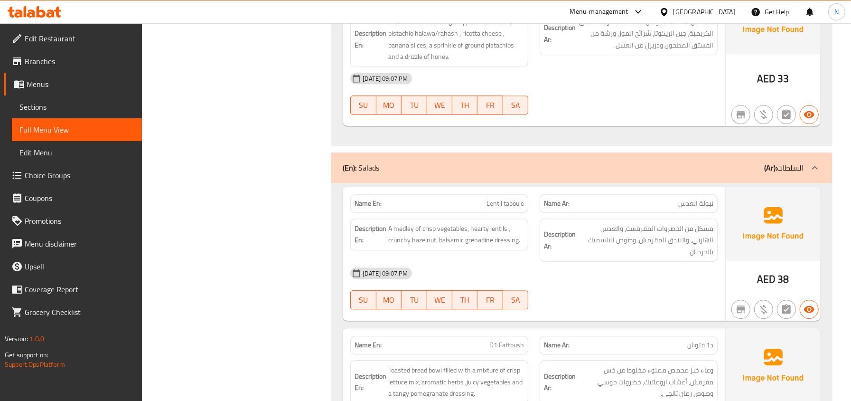
scroll to position [4356, 0]
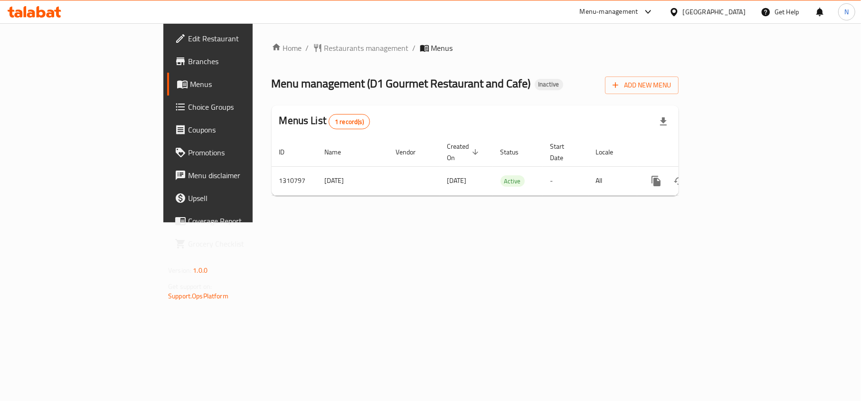
click at [188, 106] on span "Choice Groups" at bounding box center [244, 106] width 112 height 11
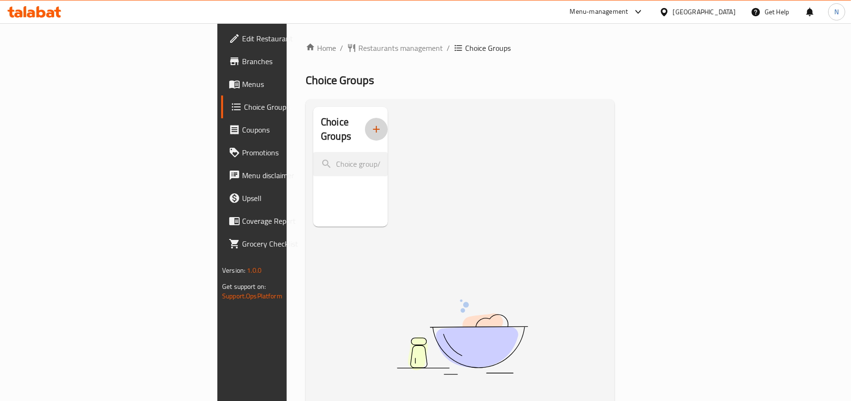
click at [371, 126] on icon "button" at bounding box center [376, 128] width 11 height 11
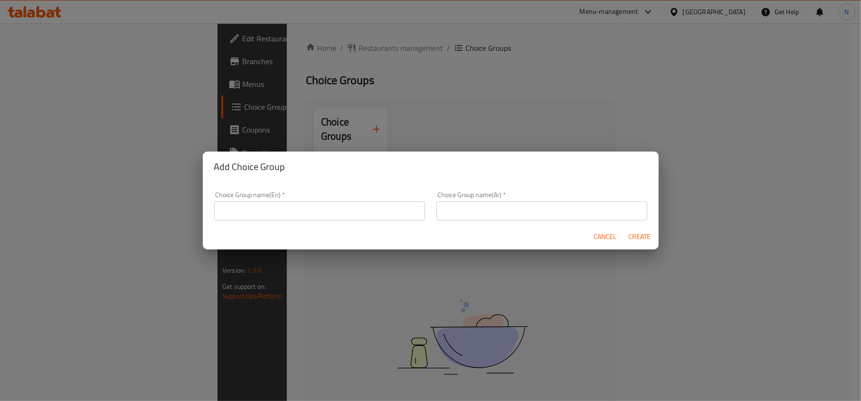
click at [429, 298] on div "Add Choice Group Choice Group name(En)   * Choice Group name(En) * Choice Group…" at bounding box center [430, 200] width 861 height 401
click at [591, 242] on button "Cancel" at bounding box center [605, 237] width 30 height 18
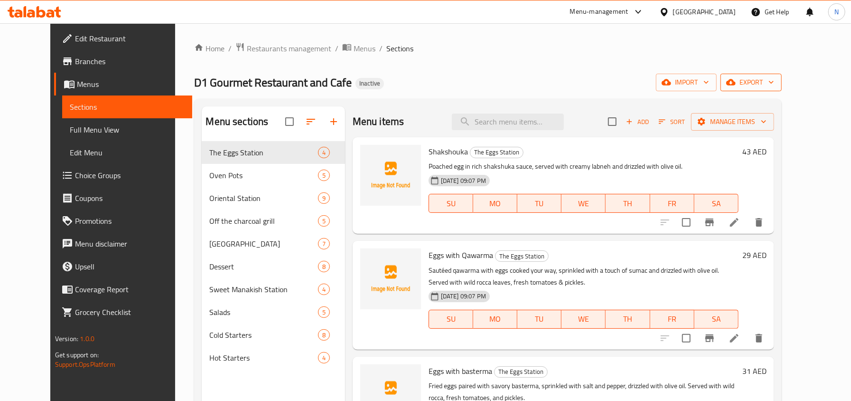
click at [774, 82] on span "export" at bounding box center [751, 82] width 46 height 12
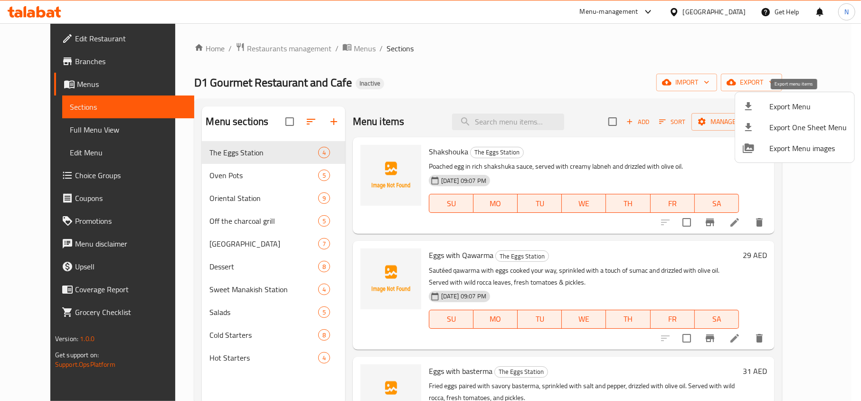
click at [782, 105] on span "Export Menu" at bounding box center [807, 106] width 77 height 11
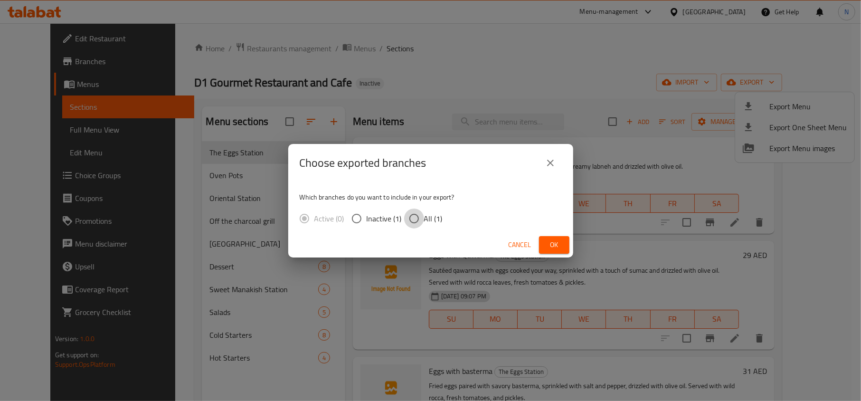
click at [422, 227] on input "All (1)" at bounding box center [414, 218] width 20 height 20
radio input "true"
click at [553, 237] on button "Ok" at bounding box center [554, 245] width 30 height 18
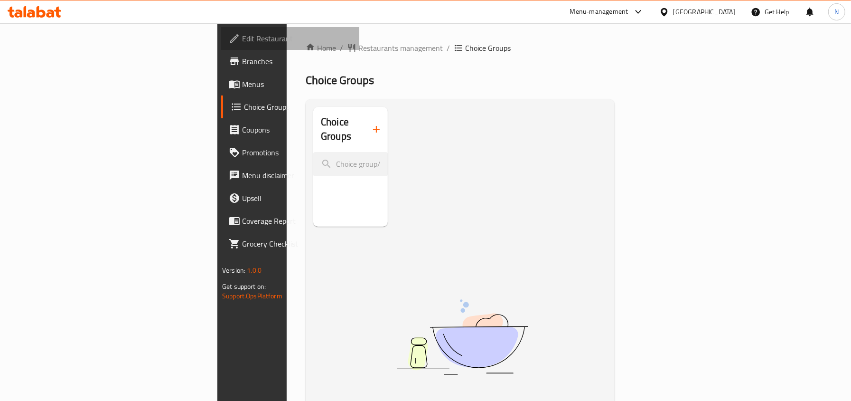
click at [242, 44] on span "Edit Restaurant" at bounding box center [297, 38] width 110 height 11
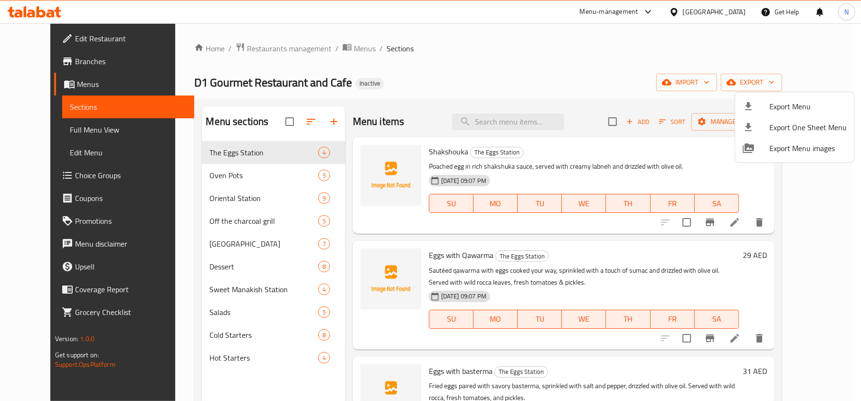
click at [332, 47] on div at bounding box center [430, 200] width 861 height 401
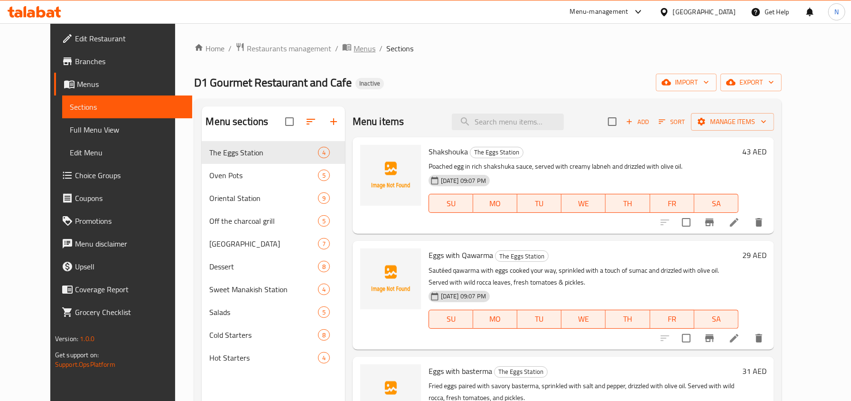
click at [354, 48] on span "Menus" at bounding box center [365, 48] width 22 height 11
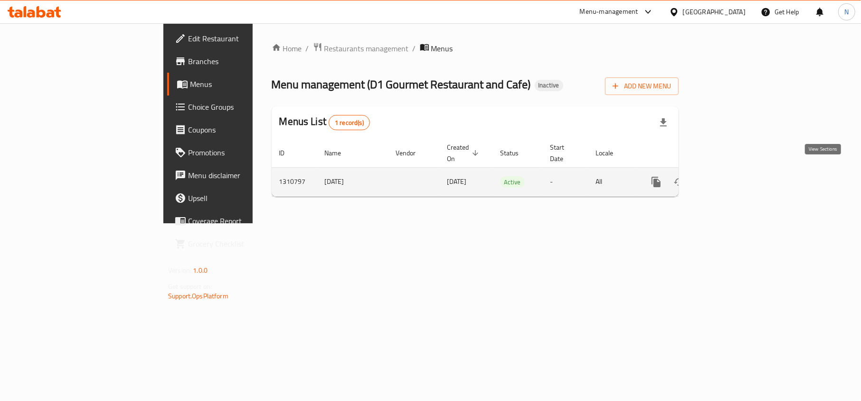
click at [736, 170] on link "enhanced table" at bounding box center [724, 181] width 23 height 23
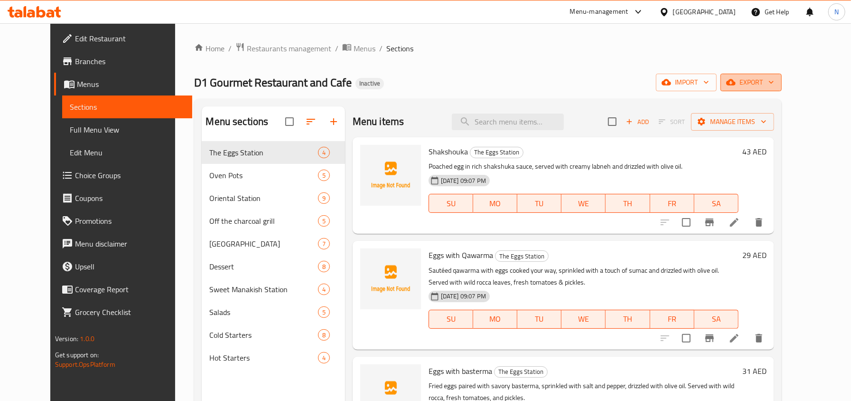
click at [736, 84] on icon "button" at bounding box center [730, 82] width 9 height 6
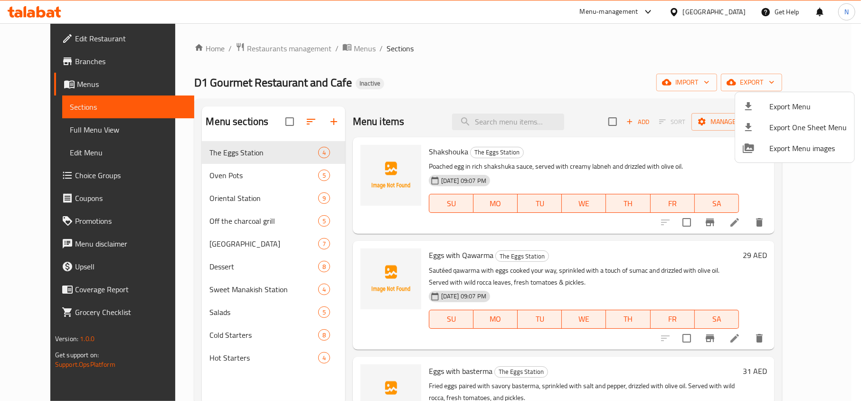
click at [776, 95] on ul "Export Menu Export One Sheet Menu Export Menu images" at bounding box center [794, 127] width 119 height 70
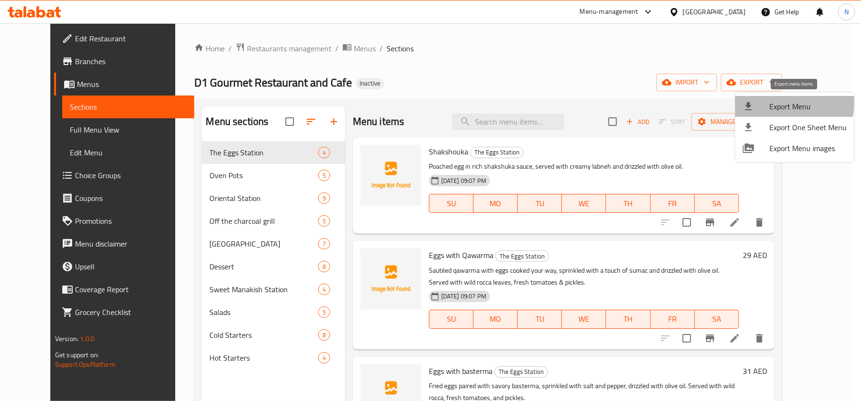
click at [777, 101] on span "Export Menu" at bounding box center [807, 106] width 77 height 11
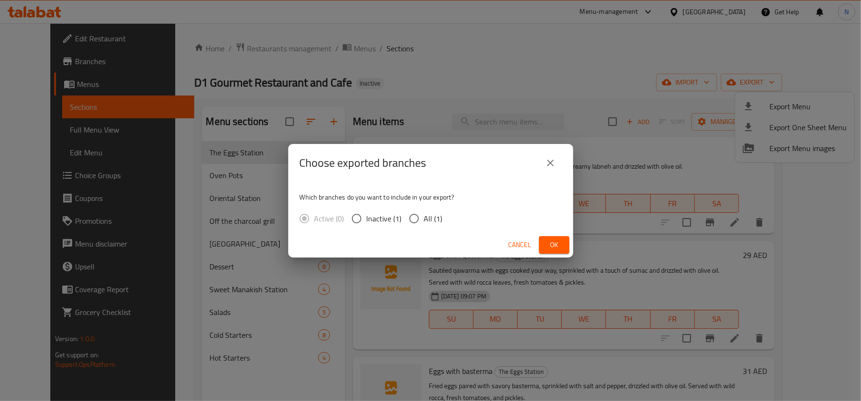
click at [425, 218] on span "All (1)" at bounding box center [433, 218] width 19 height 11
click at [424, 218] on input "All (1)" at bounding box center [414, 218] width 20 height 20
radio input "true"
click at [554, 243] on span "Ok" at bounding box center [553, 245] width 15 height 12
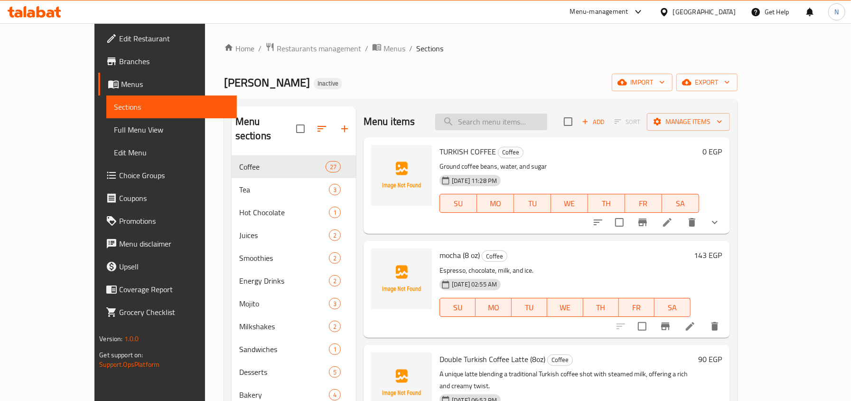
click at [547, 118] on input "search" at bounding box center [491, 121] width 112 height 17
paste input "Turkish Coffee"
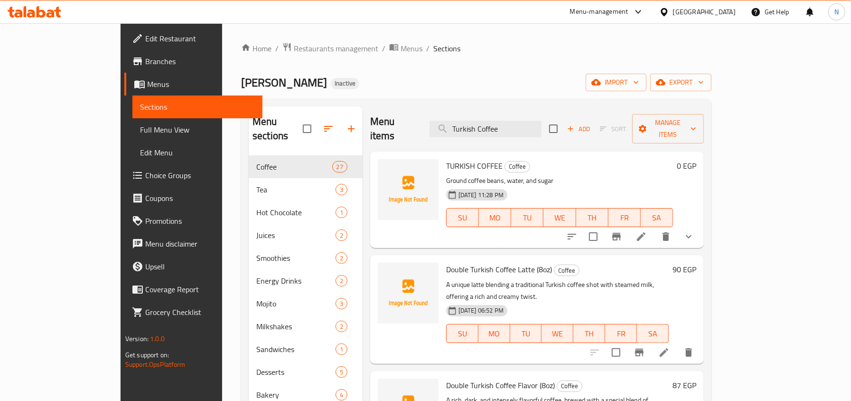
type input "Turkish Coffee"
click at [646, 232] on icon at bounding box center [641, 236] width 9 height 9
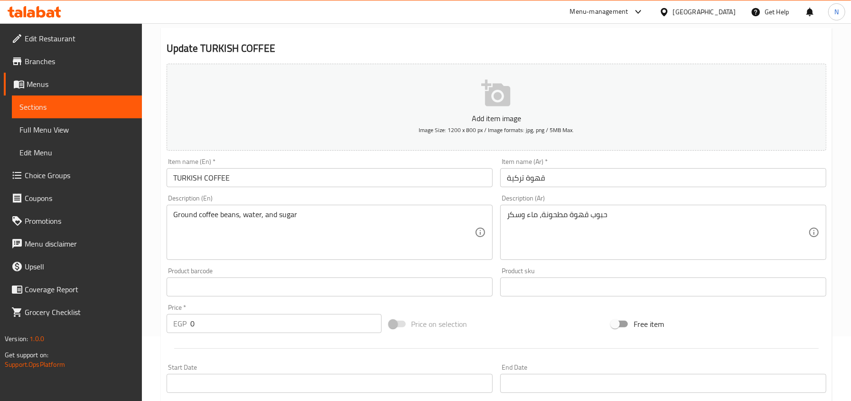
scroll to position [63, 0]
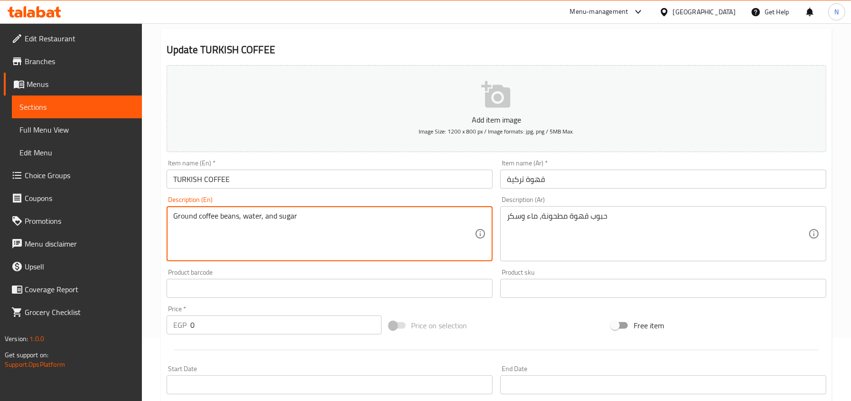
click at [300, 211] on textarea "Ground coffee beans, water, and sugar" at bounding box center [323, 233] width 301 height 45
paste textarea "Expertly brewed using finely ground beans and a traditional cezve pot"
type textarea "Expertly brewed using finely ground beans and a traditional cezve pot"
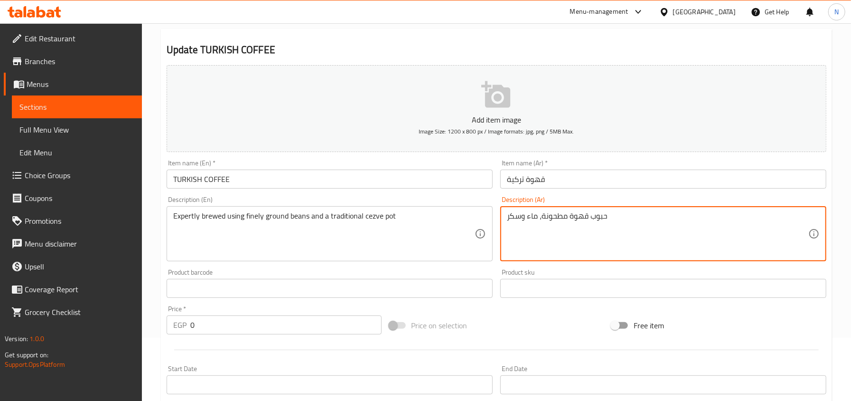
click at [554, 217] on textarea "حبوب قهوة مطحونة، ماء وسكر" at bounding box center [657, 233] width 301 height 45
paste textarea "يتم تحضيره بخبرة باستخدام حبوب مطحونة ناعماً ووعاء سيزفي تقليدي"
type textarea "يتم تحضيره بخبرة باستخدام حبوب مطحونة ناعماً ووعاء سيزفي تقليدي"
click at [563, 174] on input "قهوة تركية" at bounding box center [663, 178] width 326 height 19
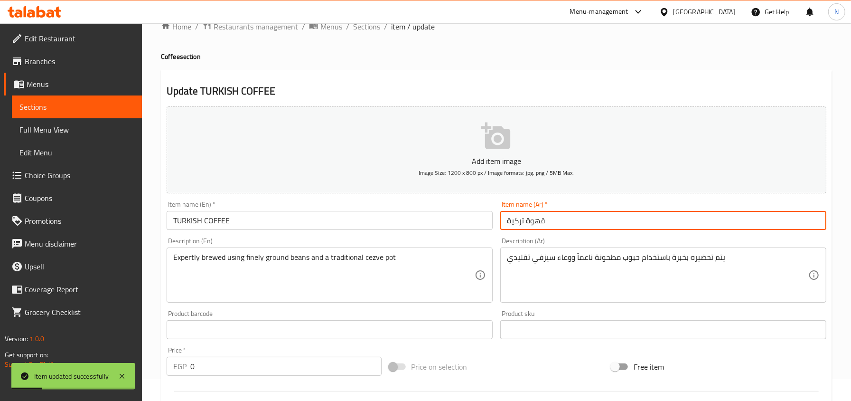
scroll to position [0, 0]
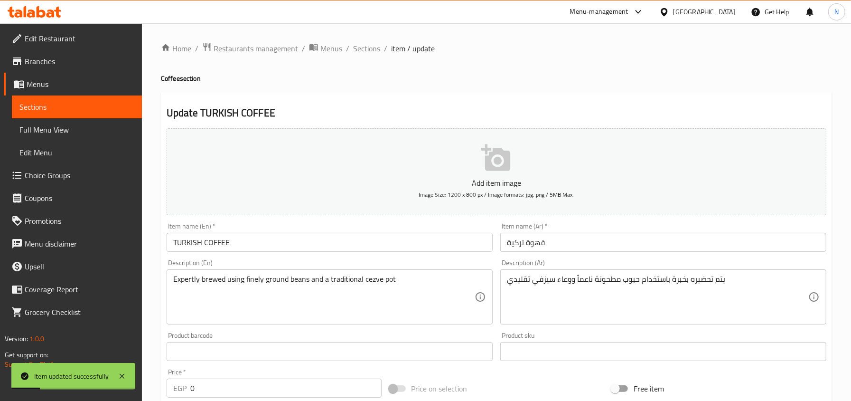
click at [371, 50] on span "Sections" at bounding box center [366, 48] width 27 height 11
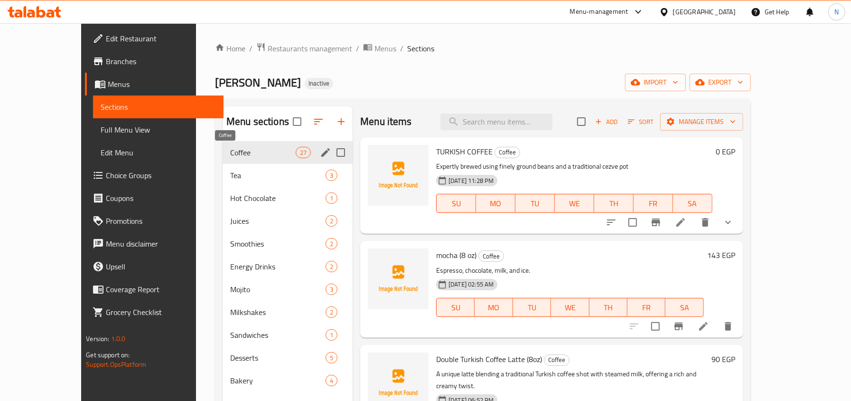
click at [254, 159] on div "Coffee 27" at bounding box center [288, 152] width 130 height 23
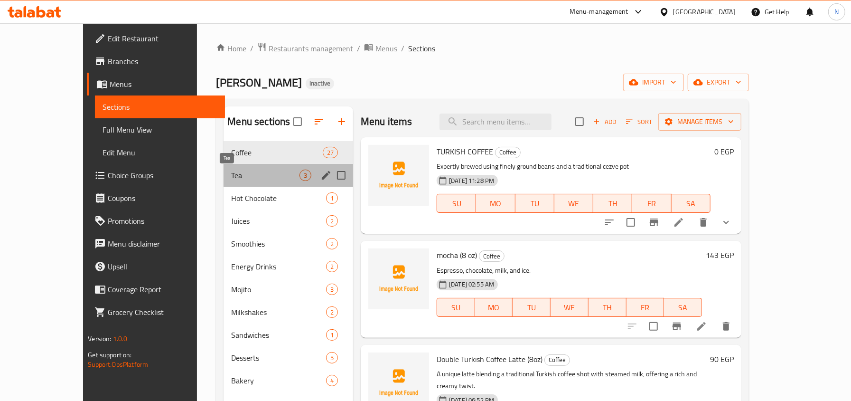
click at [251, 169] on span "Tea" at bounding box center [265, 174] width 68 height 11
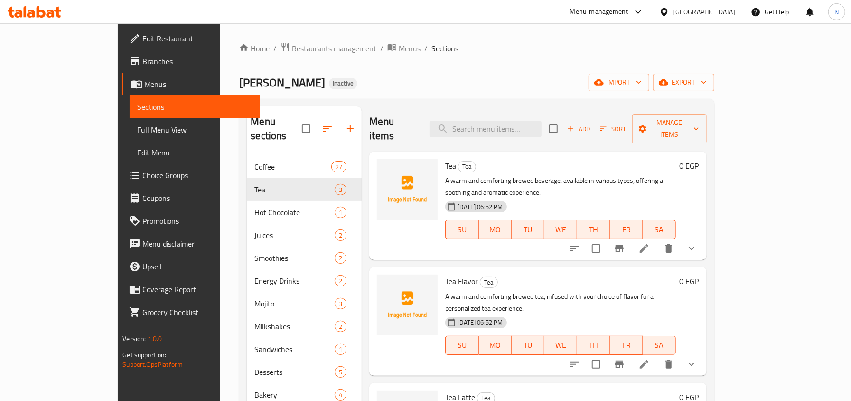
click at [251, 135] on div "Menu sections" at bounding box center [304, 128] width 115 height 45
click at [251, 151] on nav "Coffee 27 Tea 3 Hot Chocolate 1 Juices 2 Smoothies 2 Energy Drinks 2 Mojito 3 M…" at bounding box center [304, 280] width 115 height 258
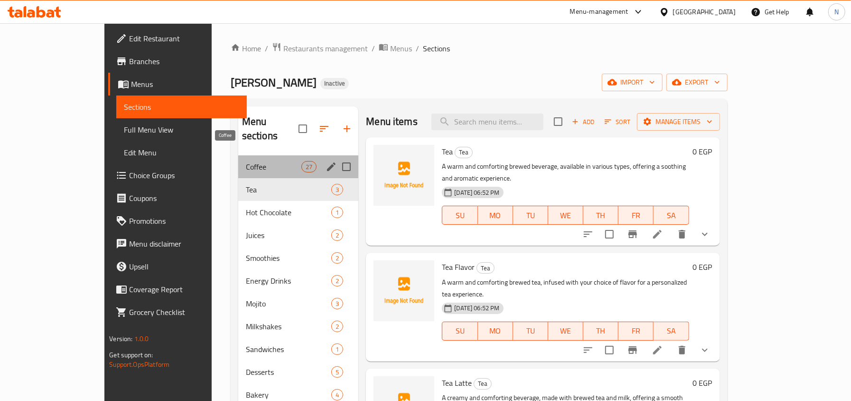
click at [253, 161] on span "Coffee" at bounding box center [274, 166] width 56 height 11
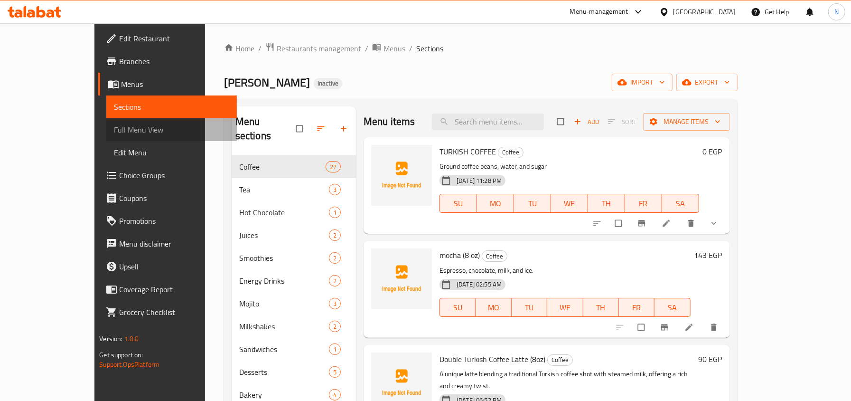
click at [114, 124] on span "Full Menu View" at bounding box center [171, 129] width 115 height 11
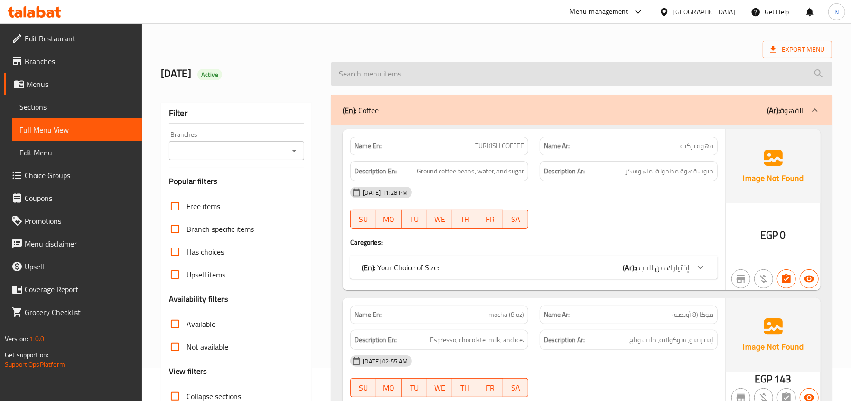
scroll to position [63, 0]
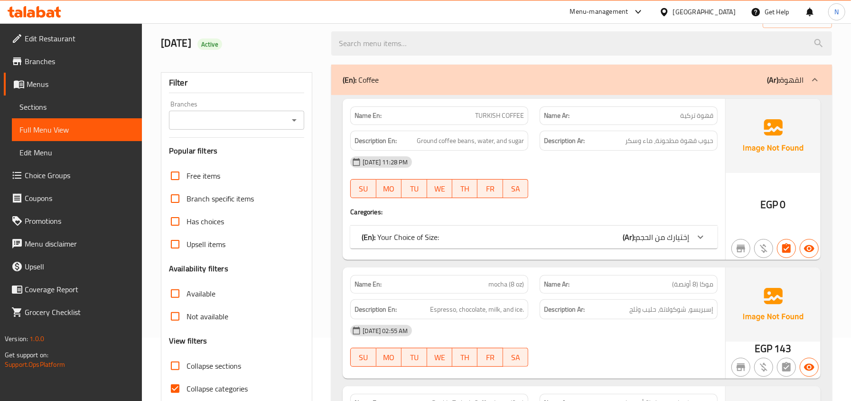
click at [212, 381] on label "Collapse categories" at bounding box center [206, 388] width 84 height 23
click at [187, 381] on input "Collapse categories" at bounding box center [175, 388] width 23 height 23
checkbox input "false"
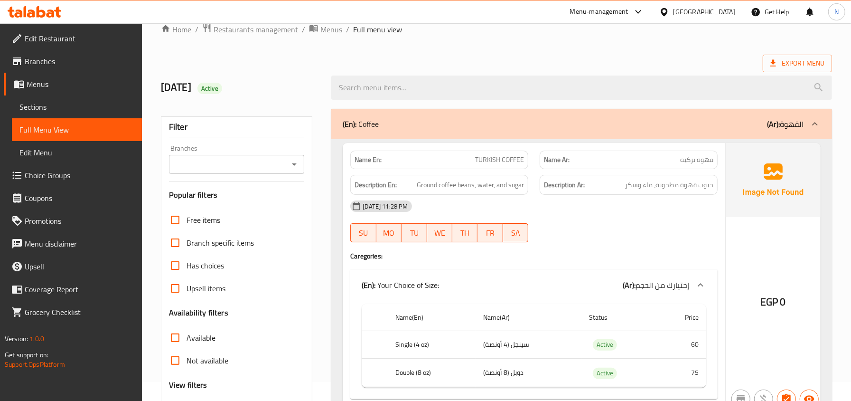
scroll to position [0, 0]
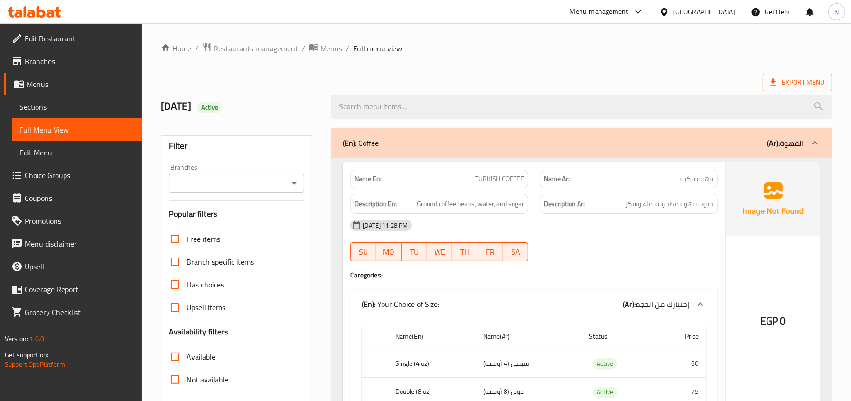
click at [509, 185] on div "Name En: TURKISH COFFEE" at bounding box center [439, 178] width 178 height 19
copy span "TURKISH COFFEE"
click at [492, 201] on span "Ground coffee beans, water, and sugar" at bounding box center [470, 204] width 107 height 12
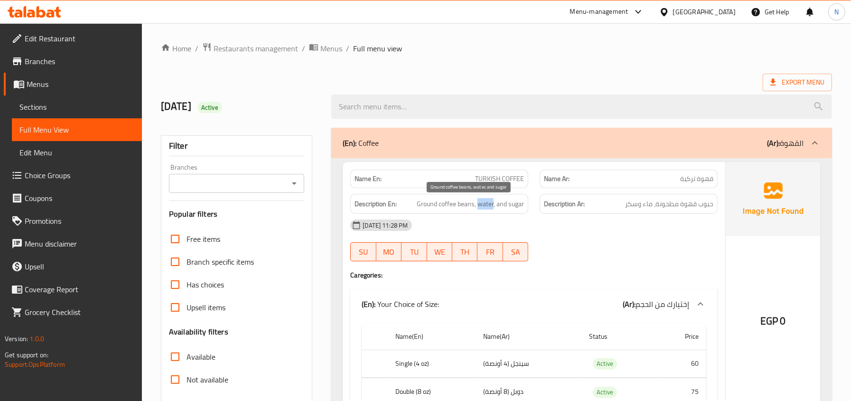
click at [492, 201] on span "Ground coffee beans, water, and sugar" at bounding box center [470, 204] width 107 height 12
copy span "Ground coffee beans, water, and sugar"
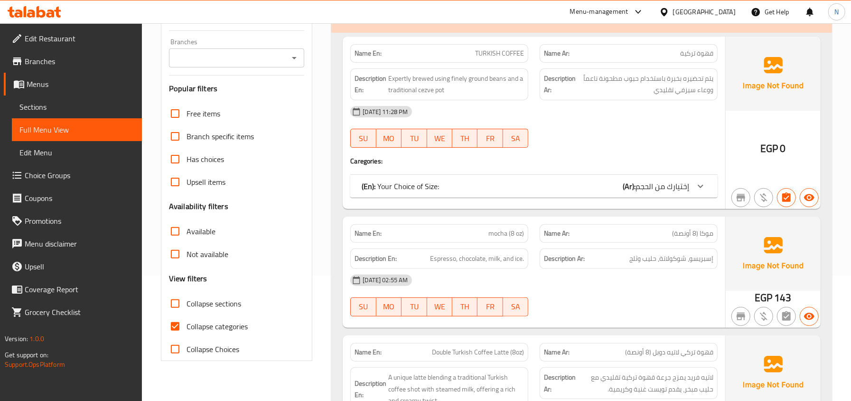
scroll to position [126, 0]
click at [240, 323] on span "Collapse categories" at bounding box center [217, 324] width 61 height 11
click at [187, 323] on input "Collapse categories" at bounding box center [175, 325] width 23 height 23
checkbox input "false"
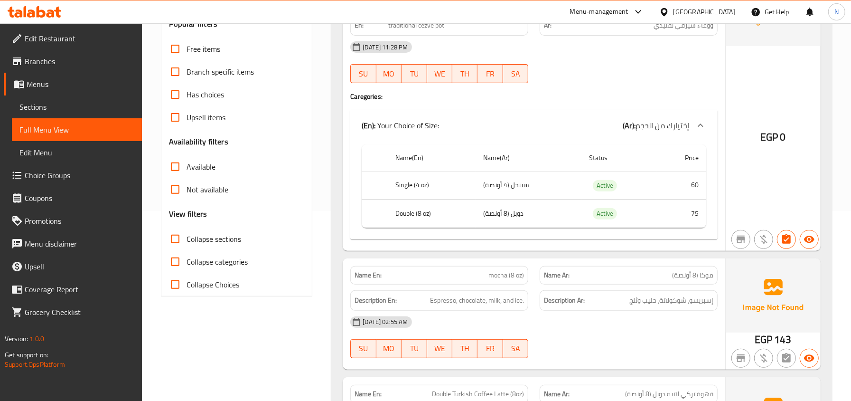
scroll to position [0, 0]
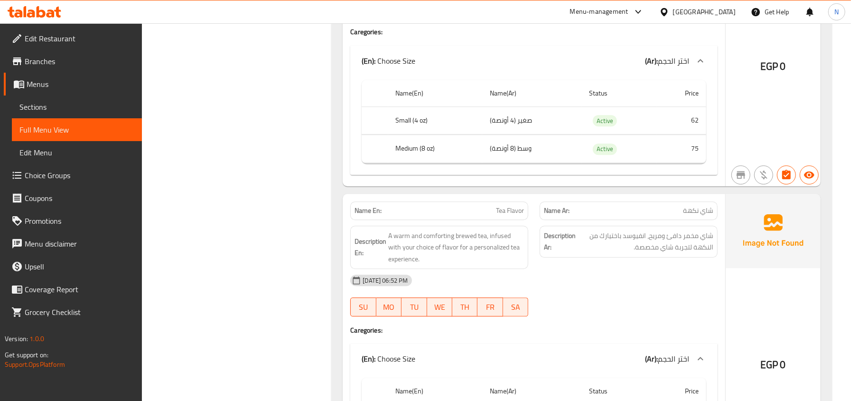
scroll to position [6736, 0]
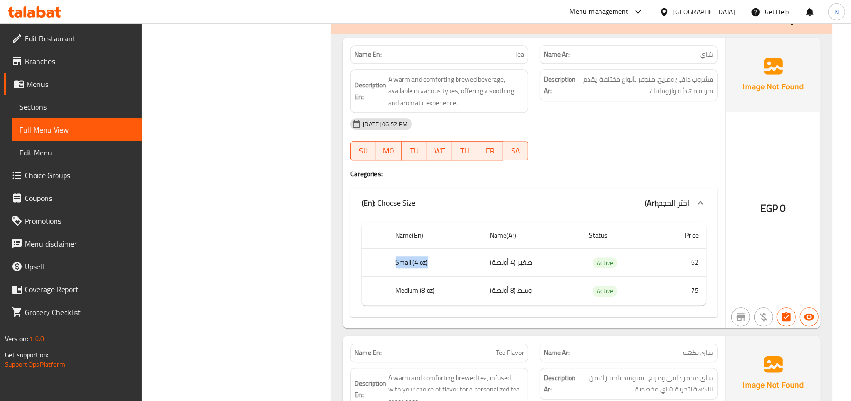
drag, startPoint x: 391, startPoint y: 301, endPoint x: 385, endPoint y: 318, distance: 18.0
click at [459, 276] on th "Small (4 oz)" at bounding box center [435, 262] width 94 height 28
drag, startPoint x: 366, startPoint y: 330, endPoint x: 468, endPoint y: 339, distance: 102.4
click at [471, 305] on tbody "Small (4 oz) صغير (4 أونصة) Active 62 Medium (8 oz) وسط (8 أونصة) Active 75" at bounding box center [534, 276] width 345 height 56
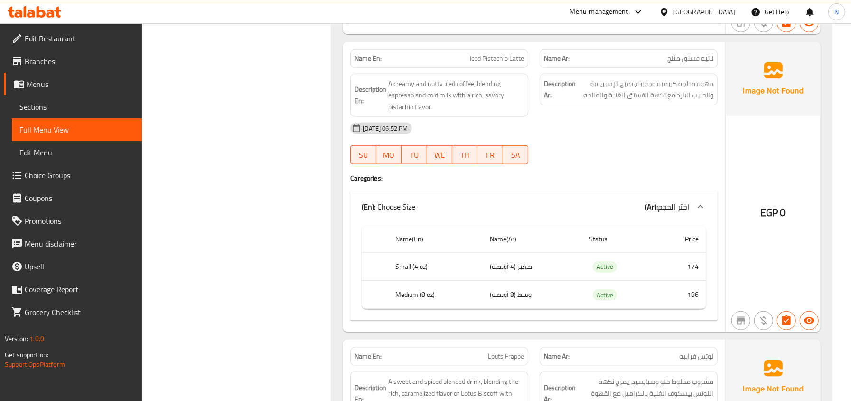
scroll to position [5800, 0]
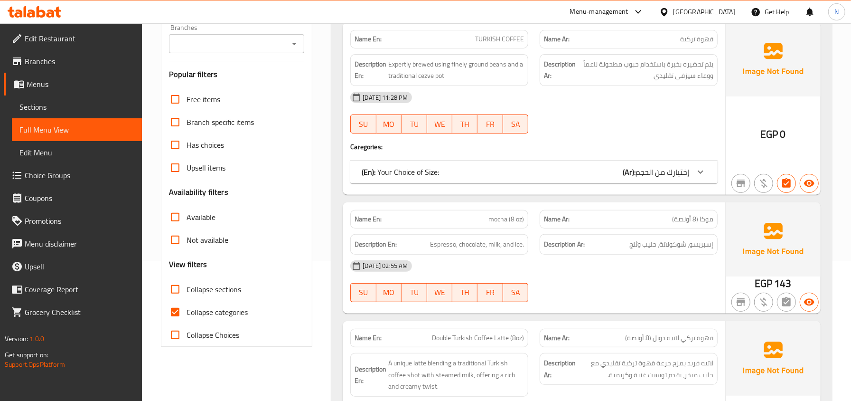
scroll to position [145, 0]
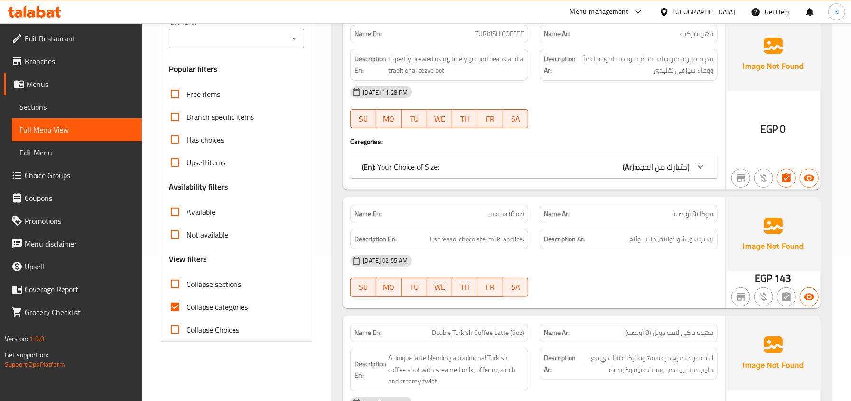
click at [187, 308] on span "Collapse categories" at bounding box center [217, 306] width 61 height 11
click at [187, 308] on input "Collapse categories" at bounding box center [175, 306] width 23 height 23
checkbox input "false"
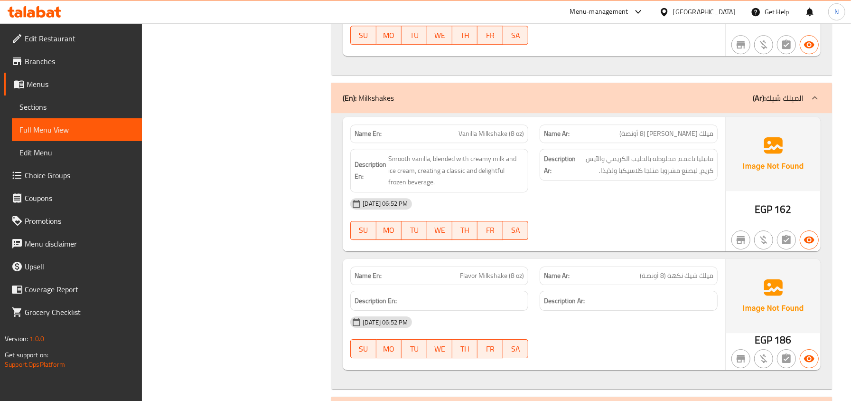
scroll to position [10898, 0]
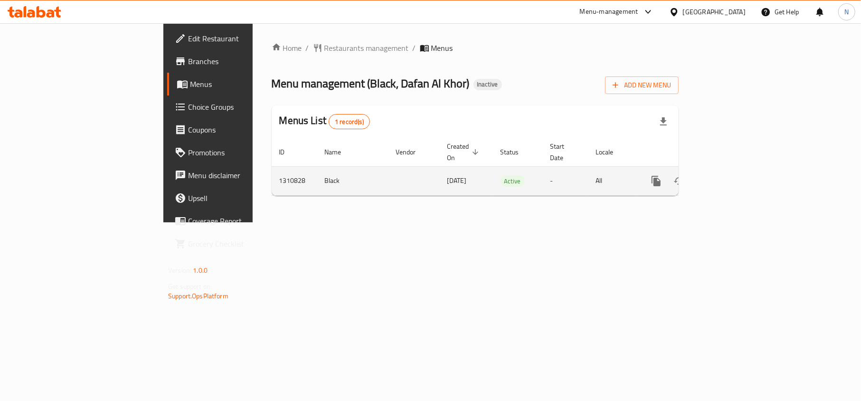
click at [729, 177] on icon "enhanced table" at bounding box center [724, 181] width 9 height 9
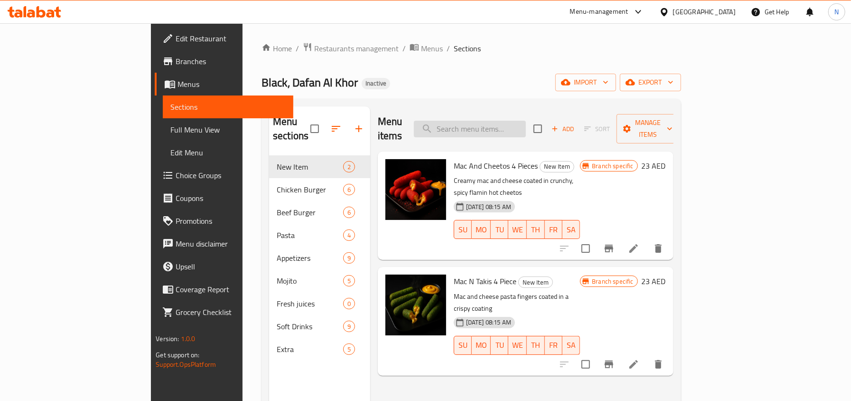
click at [519, 122] on input "search" at bounding box center [470, 129] width 112 height 17
paste input "Oreo Frappy"
type input "Oreo Frappy"
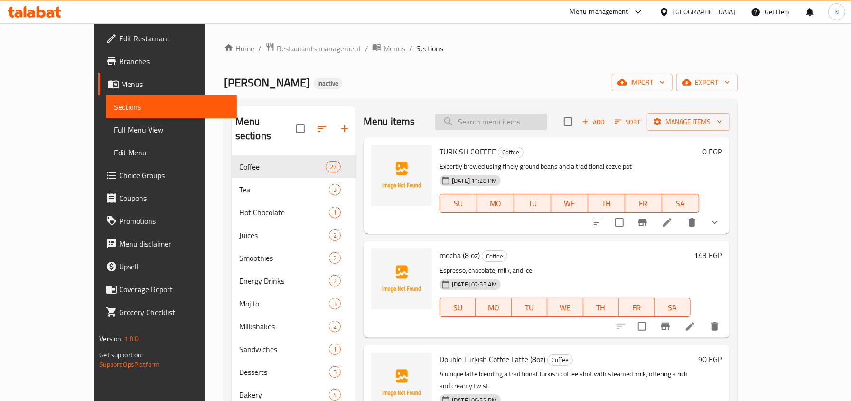
click at [523, 123] on input "search" at bounding box center [491, 121] width 112 height 17
paste input "Oreo Frappy"
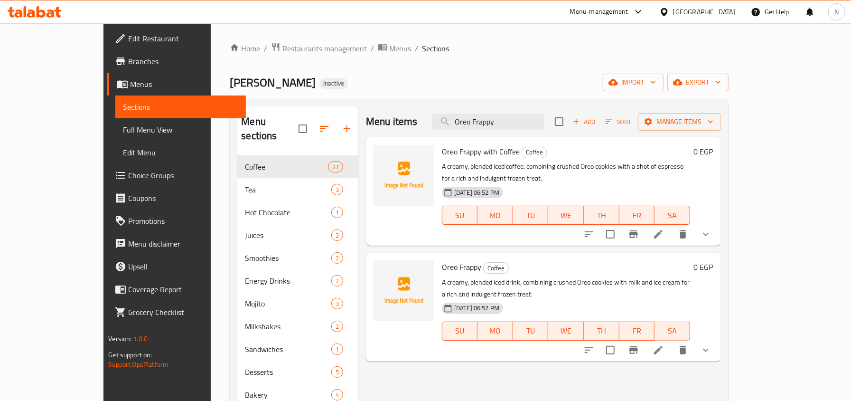
type input "Oreo Frappy"
click at [664, 344] on icon at bounding box center [658, 349] width 11 height 11
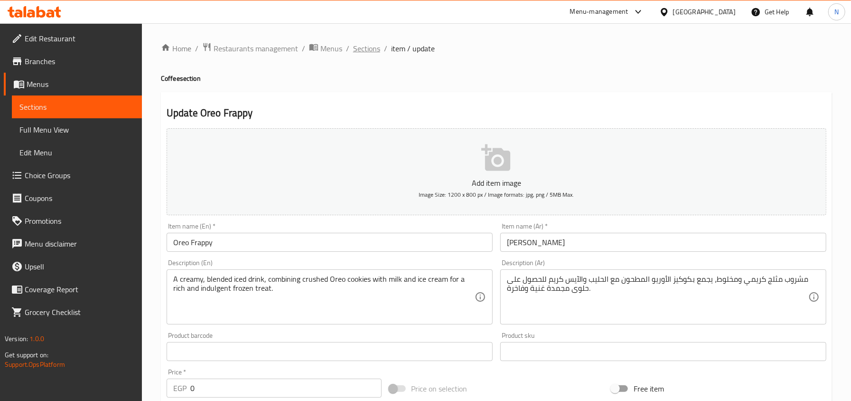
click at [371, 52] on span "Sections" at bounding box center [366, 48] width 27 height 11
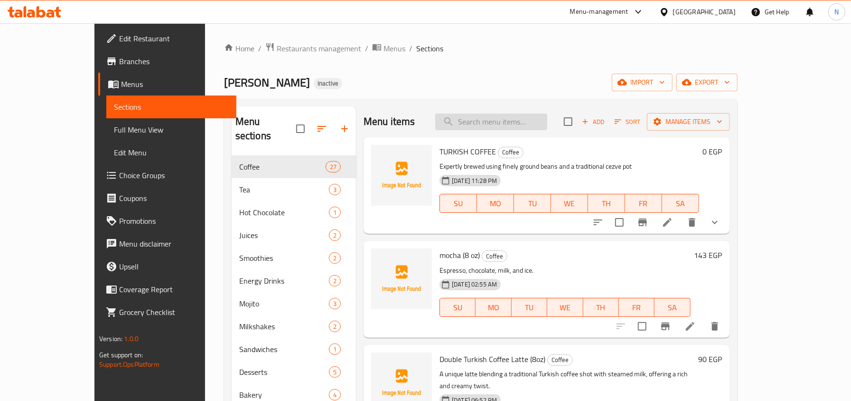
click at [544, 117] on input "search" at bounding box center [491, 121] width 112 height 17
paste input "Oreo Frappy"
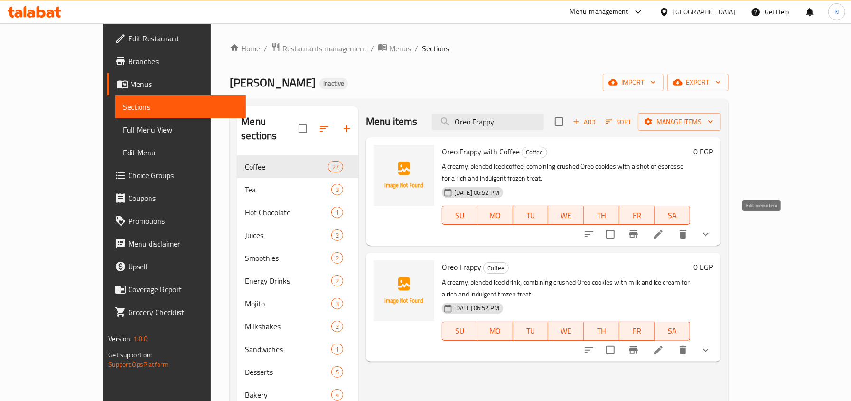
type input "Oreo Frappy"
click at [664, 228] on icon at bounding box center [658, 233] width 11 height 11
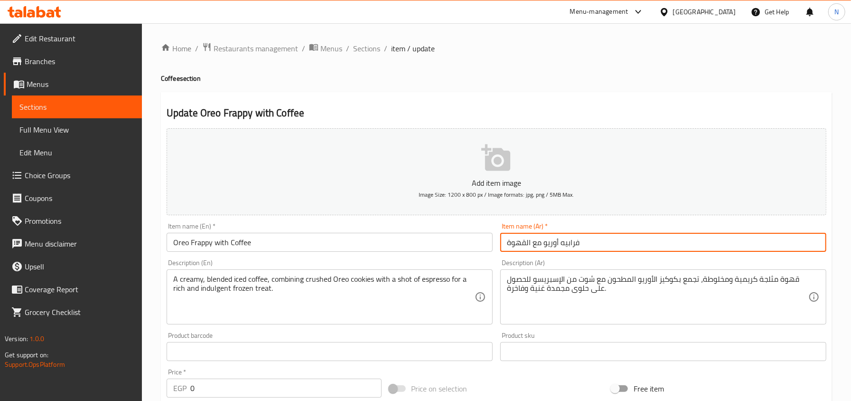
click at [543, 244] on input "فرابيه أوريو مع القهوة" at bounding box center [663, 242] width 326 height 19
drag, startPoint x: 543, startPoint y: 243, endPoint x: 580, endPoint y: 245, distance: 36.6
click at [580, 245] on input "فرابيه أوريو مع القهوة" at bounding box center [663, 242] width 326 height 19
paste input "[PERSON_NAME]"
type input "[PERSON_NAME] مع القهوة"
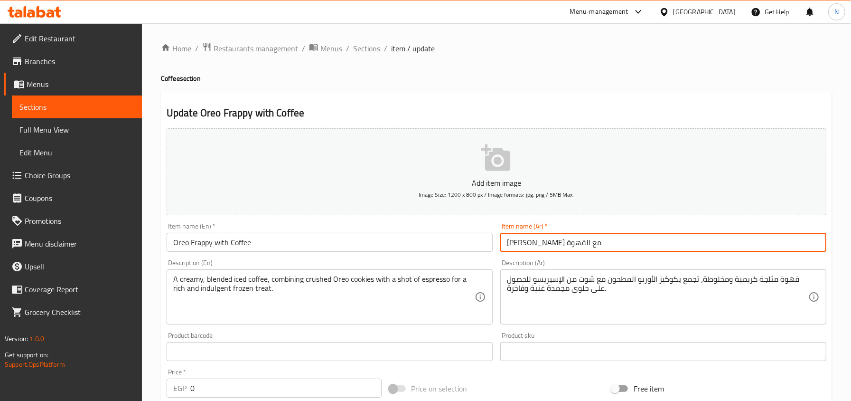
click at [366, 43] on span "Sections" at bounding box center [366, 48] width 27 height 11
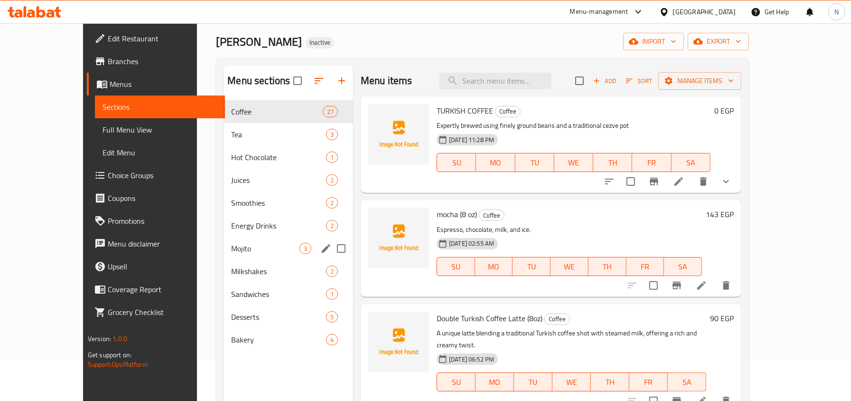
scroll to position [63, 0]
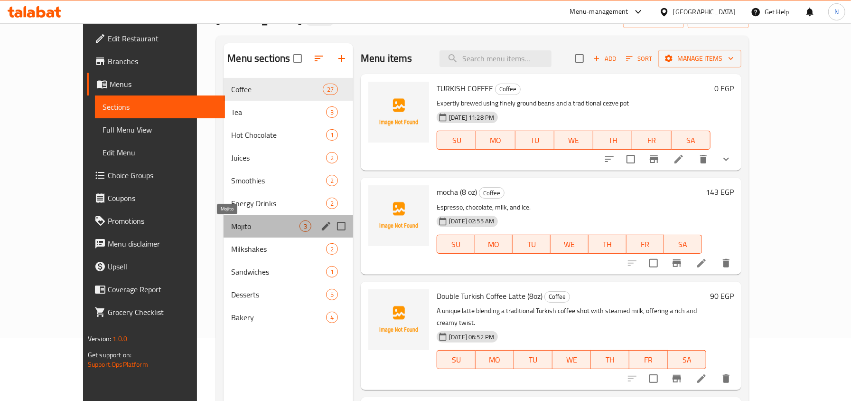
click at [244, 221] on span "Mojito" at bounding box center [265, 225] width 68 height 11
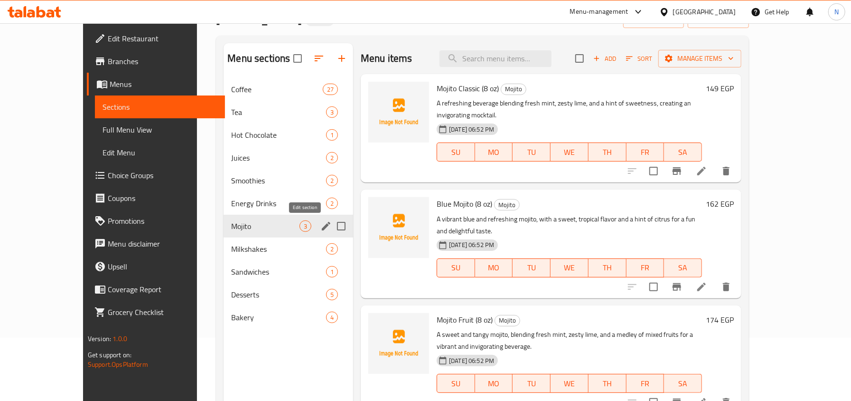
click at [320, 225] on icon "edit" at bounding box center [325, 225] width 11 height 11
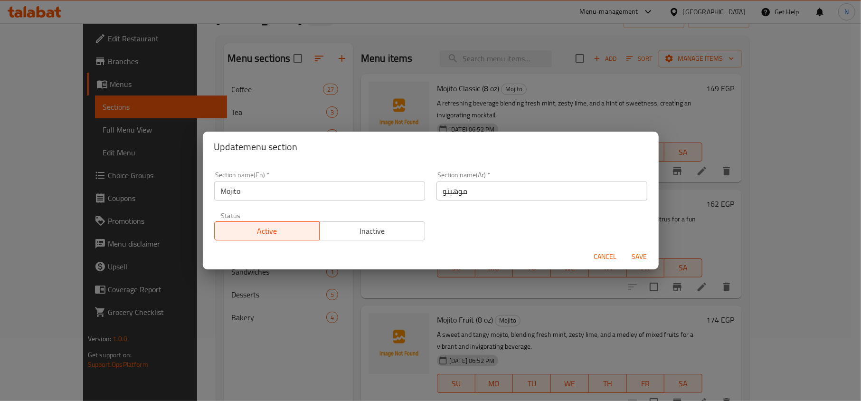
click at [289, 318] on div "Update menu section Section name(En)   * Mojito Section name(En) * Section name…" at bounding box center [430, 200] width 861 height 401
click at [614, 261] on span "Cancel" at bounding box center [605, 257] width 23 height 12
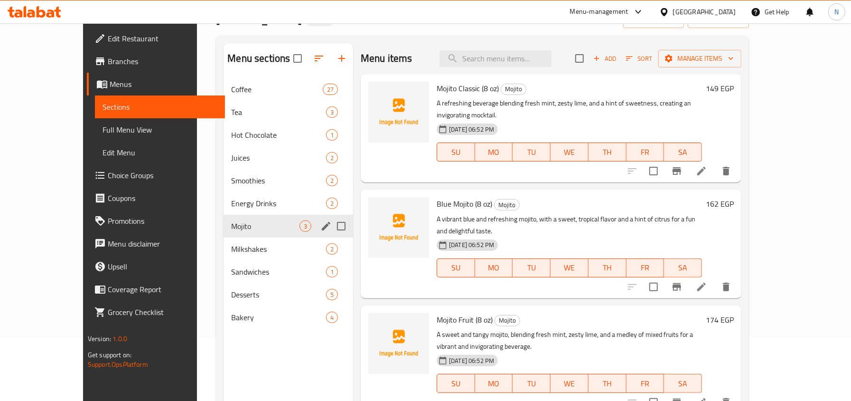
click at [676, 44] on div "Menu items Add Sort Manage items" at bounding box center [551, 58] width 381 height 31
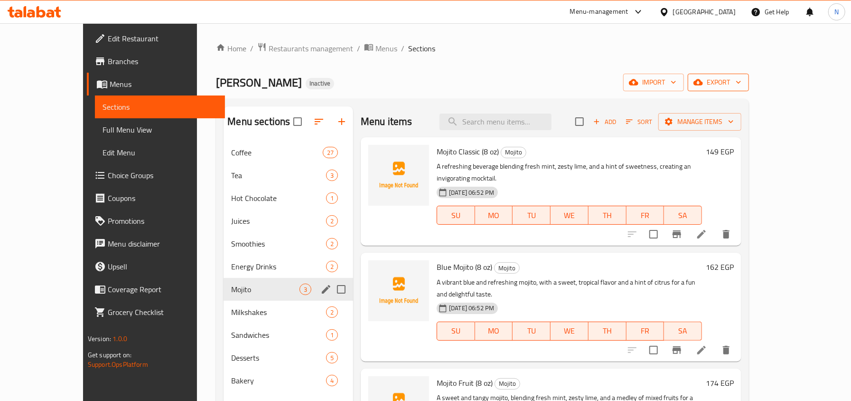
click at [749, 89] on button "export" at bounding box center [718, 83] width 61 height 18
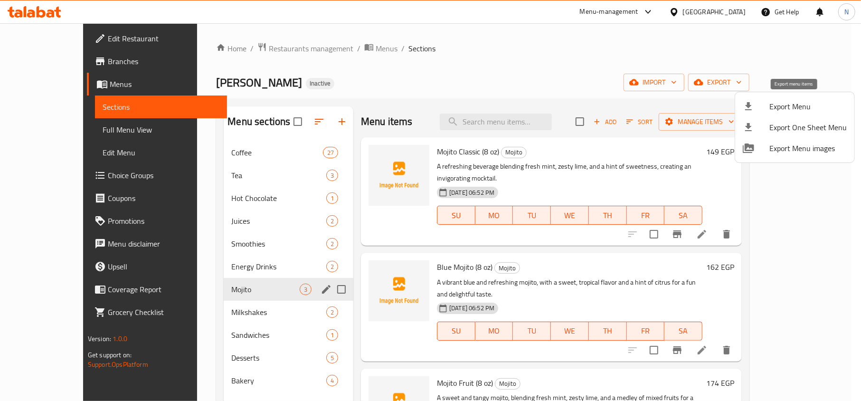
click at [771, 112] on span "Export Menu" at bounding box center [807, 106] width 77 height 11
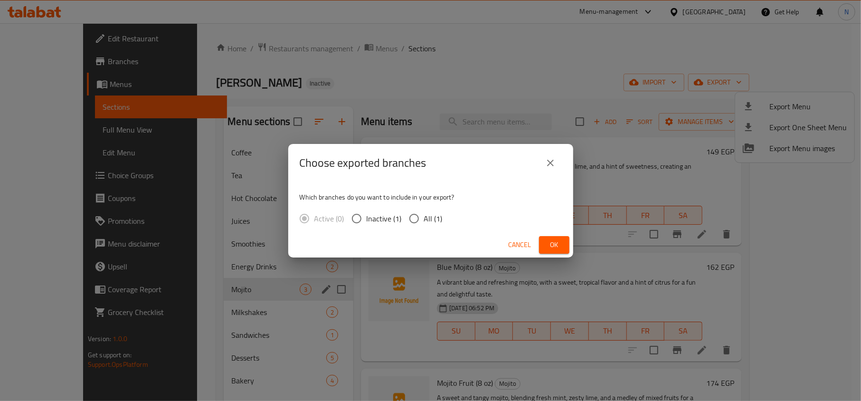
click at [422, 219] on input "All (1)" at bounding box center [414, 218] width 20 height 20
radio input "true"
click at [562, 252] on button "Ok" at bounding box center [554, 245] width 30 height 18
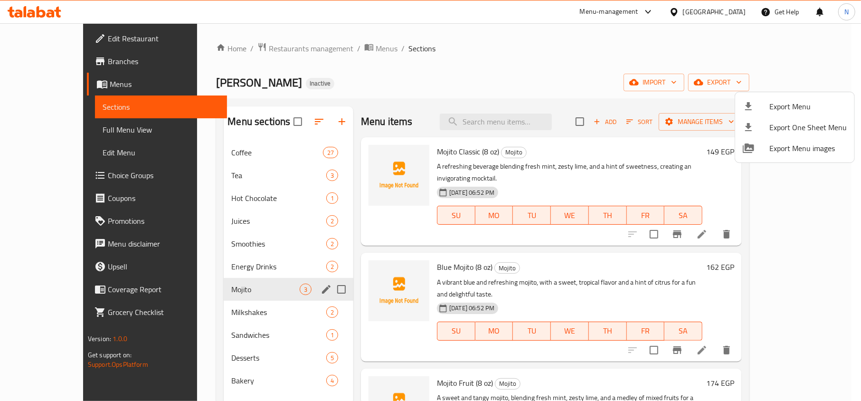
click at [730, 14] on div at bounding box center [430, 200] width 861 height 401
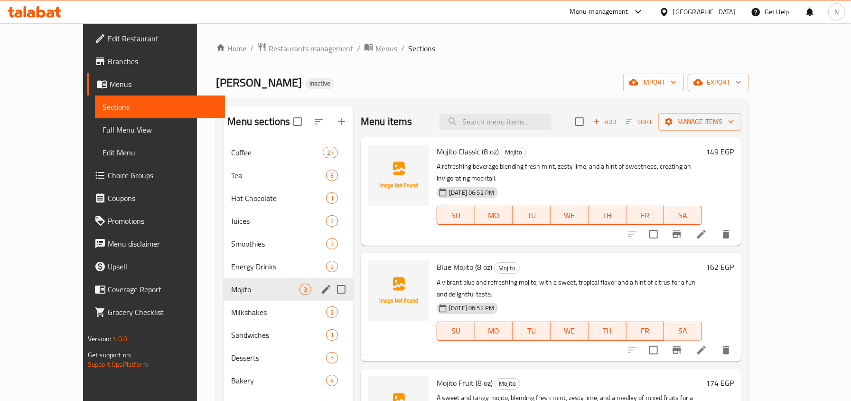
click at [730, 14] on div "[GEOGRAPHIC_DATA]" at bounding box center [704, 12] width 63 height 10
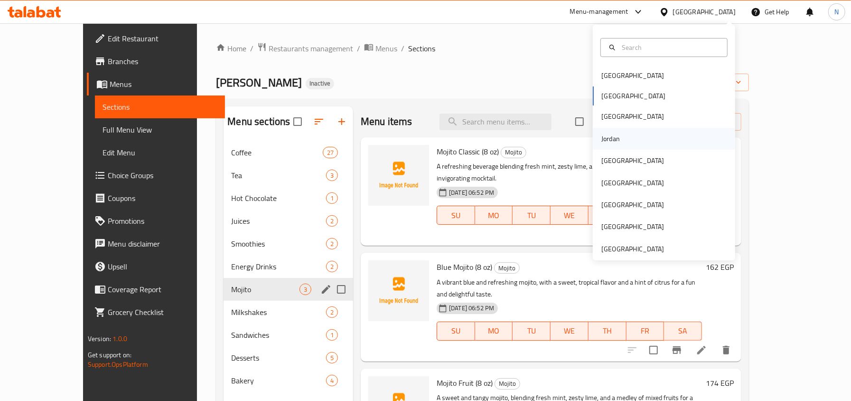
click at [612, 139] on div "Jordan" at bounding box center [611, 139] width 34 height 22
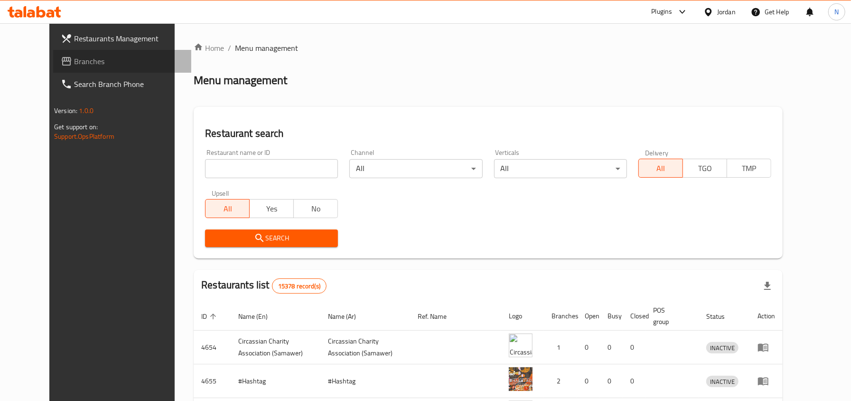
click at [74, 54] on link "Branches" at bounding box center [122, 61] width 138 height 23
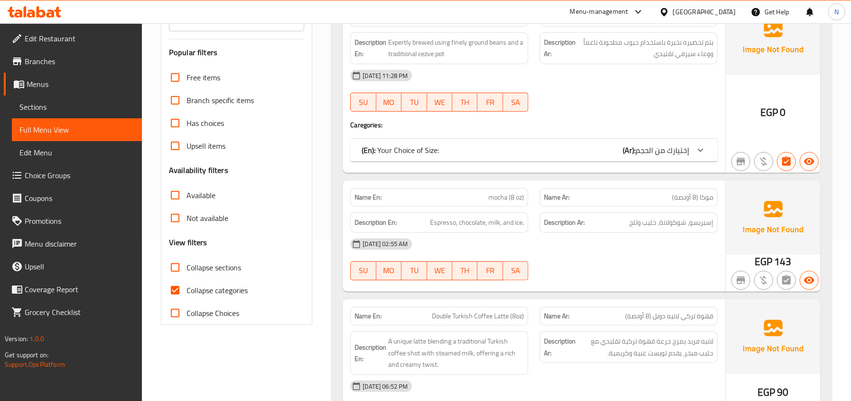
scroll to position [190, 0]
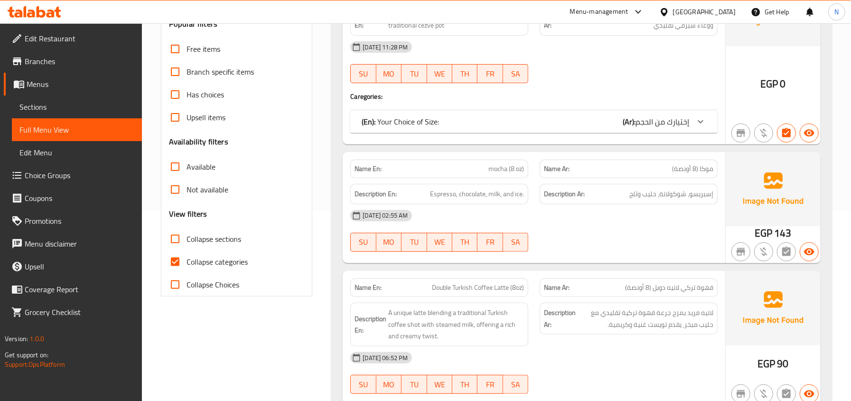
drag, startPoint x: 223, startPoint y: 264, endPoint x: 278, endPoint y: 245, distance: 58.9
click at [223, 264] on span "Collapse categories" at bounding box center [217, 261] width 61 height 11
click at [187, 264] on input "Collapse categories" at bounding box center [175, 261] width 23 height 23
checkbox input "false"
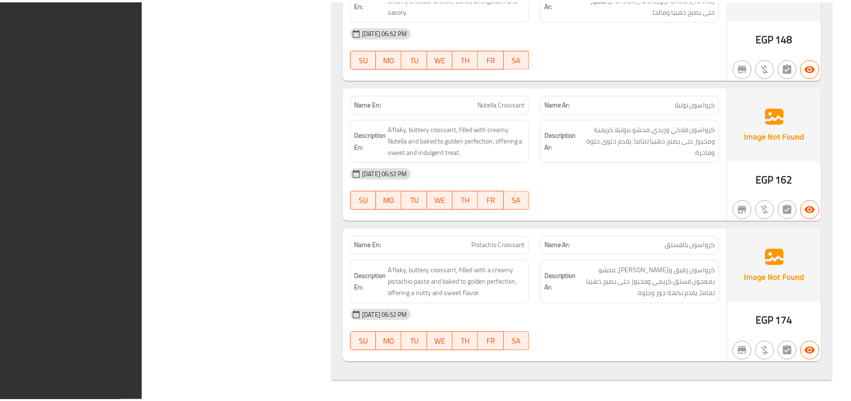
scroll to position [11316, 0]
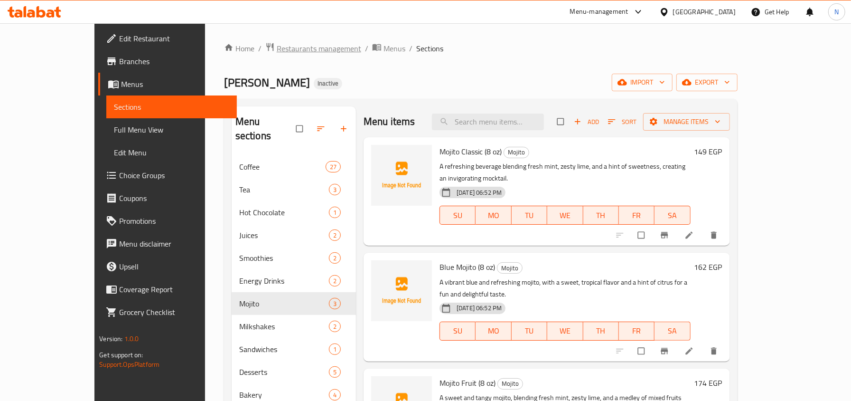
click at [277, 43] on span "Restaurants management" at bounding box center [319, 48] width 84 height 11
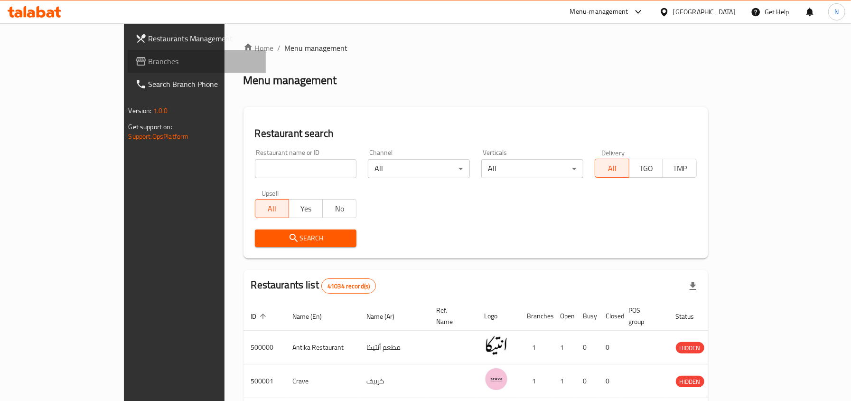
click at [149, 61] on span "Branches" at bounding box center [204, 61] width 110 height 11
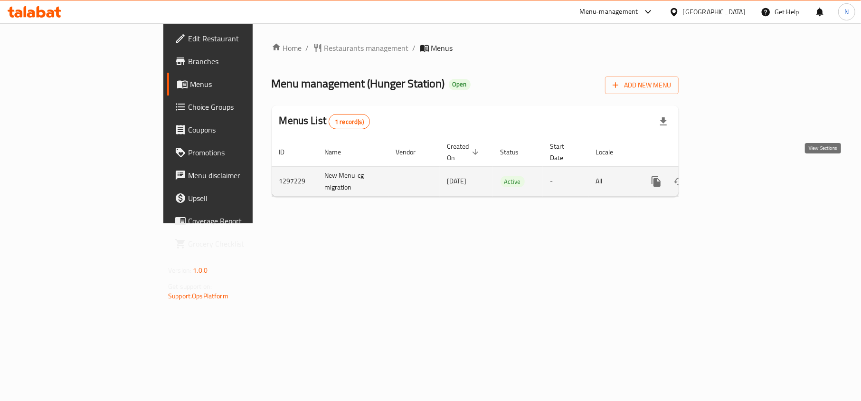
click at [730, 177] on icon "enhanced table" at bounding box center [724, 181] width 11 height 11
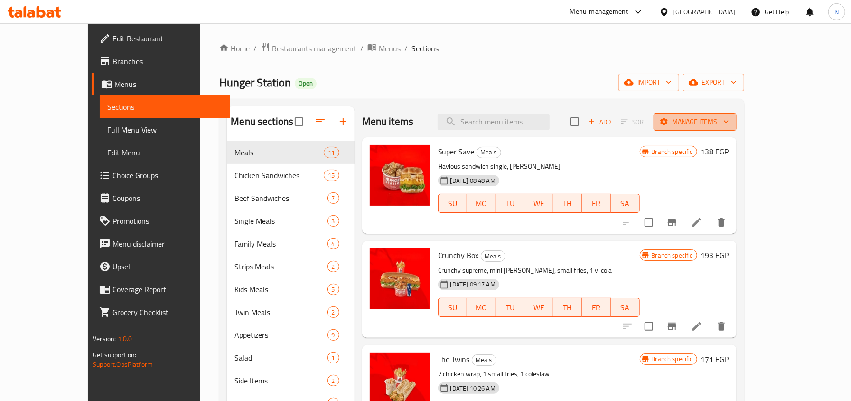
click at [729, 116] on span "Manage items" at bounding box center [695, 122] width 68 height 12
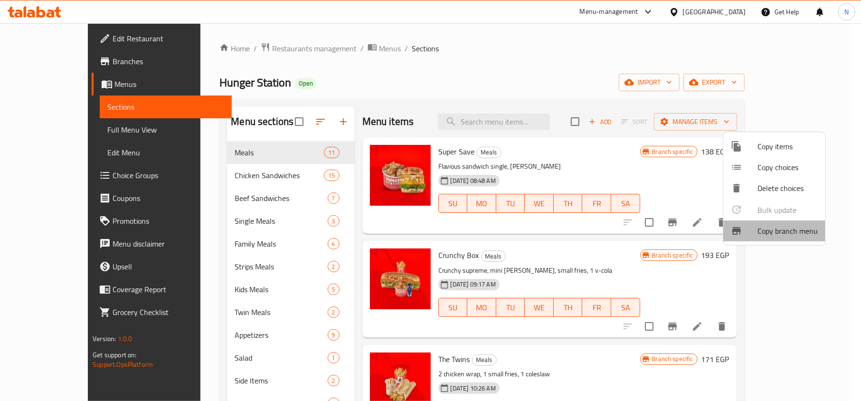
click at [787, 236] on span "Copy branch menu" at bounding box center [787, 230] width 60 height 11
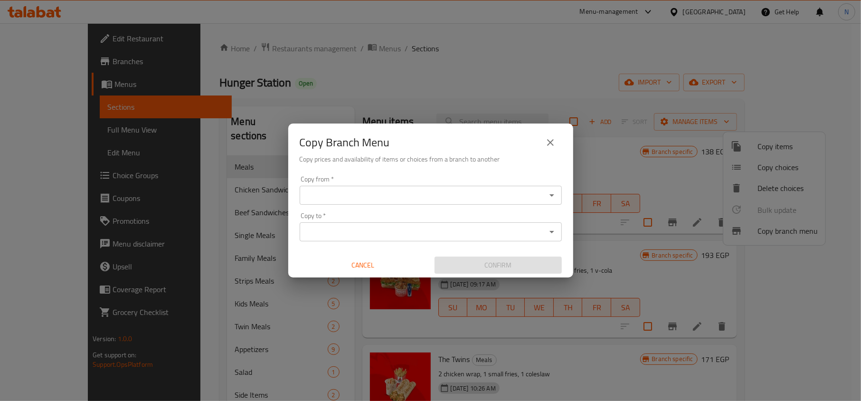
click at [454, 204] on div "Copy from   * Copy from * Copy to   * Copy to * Cancel Confirm" at bounding box center [430, 225] width 285 height 106
click at [462, 181] on div "Copy from   * Copy from *" at bounding box center [431, 190] width 262 height 29
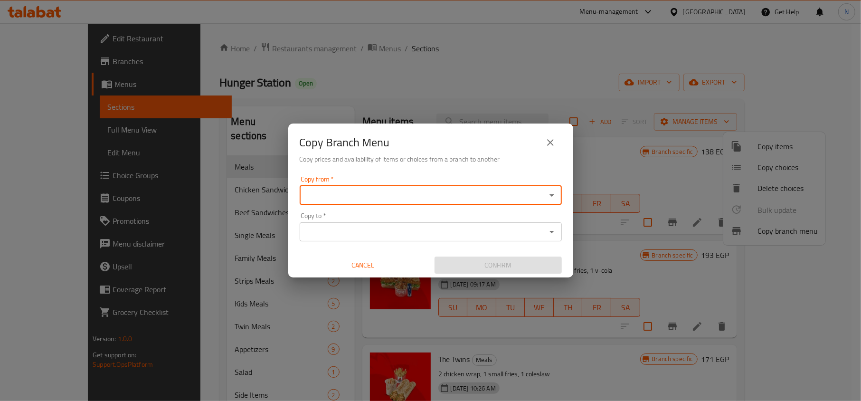
click at [461, 199] on input "Copy from   *" at bounding box center [422, 194] width 241 height 13
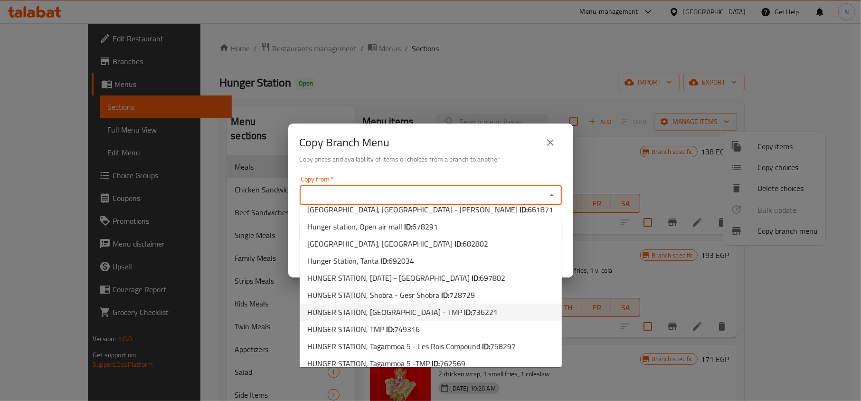
scroll to position [86, 0]
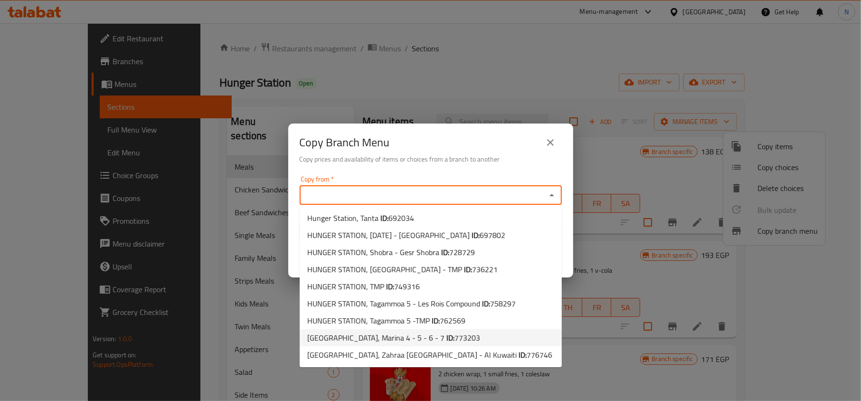
click at [460, 331] on span "773203" at bounding box center [467, 337] width 26 height 14
type input "[GEOGRAPHIC_DATA], Marina 4 - 5 - 6 - 7"
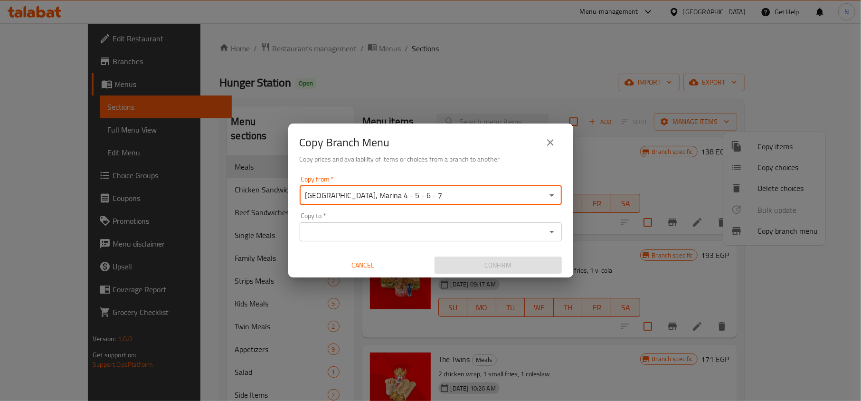
click at [461, 238] on input "Copy to   *" at bounding box center [422, 231] width 241 height 13
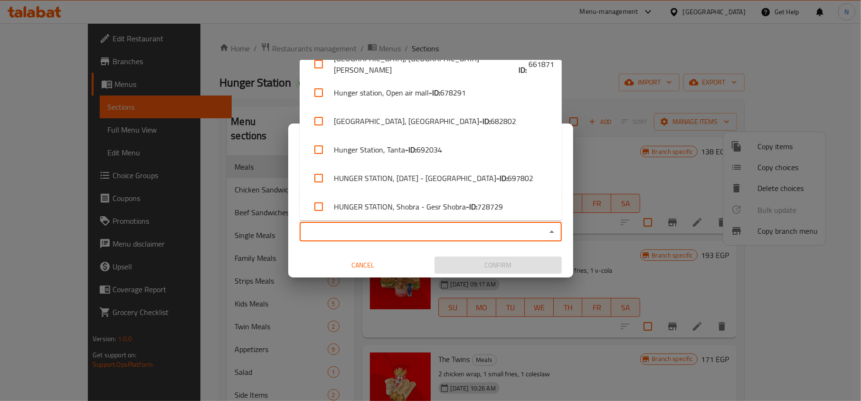
scroll to position [246, 0]
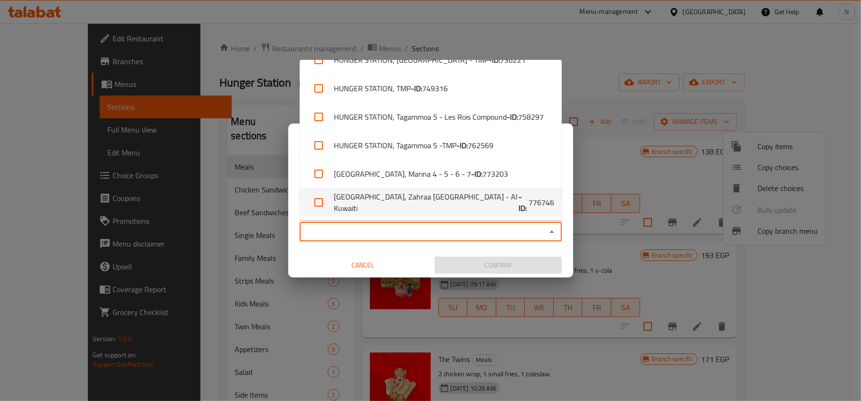
click at [518, 206] on b "- ID:" at bounding box center [523, 202] width 10 height 23
checkbox input "true"
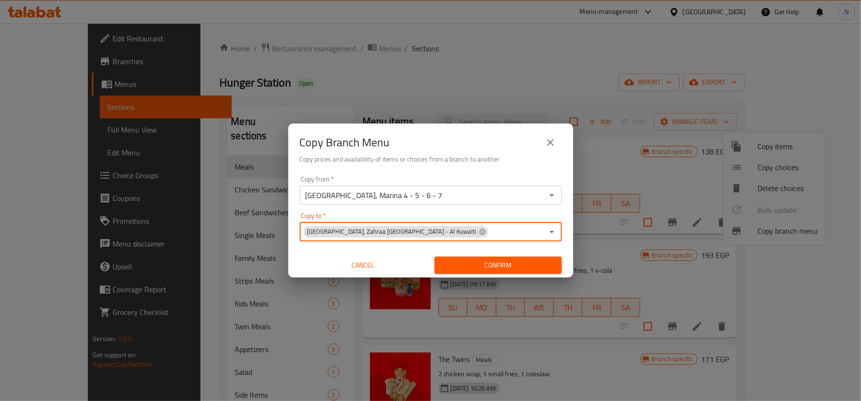
click at [502, 264] on span "Confirm" at bounding box center [498, 265] width 112 height 12
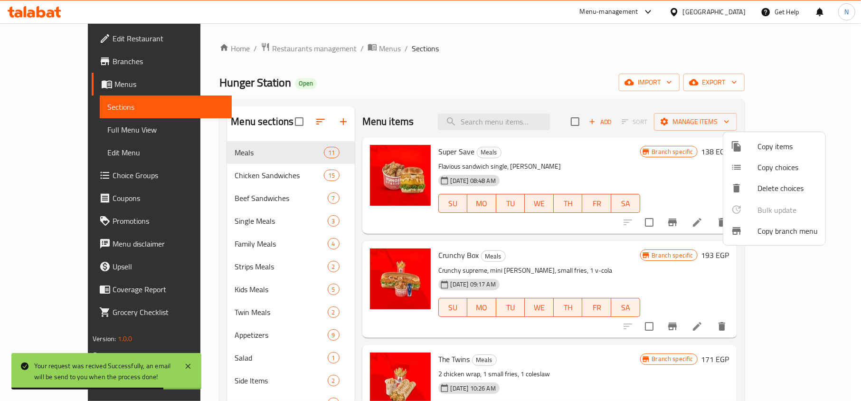
click at [533, 76] on div at bounding box center [430, 200] width 861 height 401
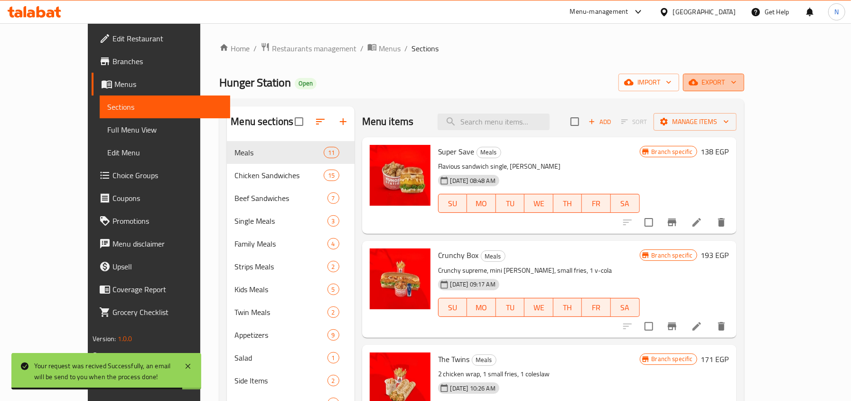
click at [737, 82] on span "export" at bounding box center [714, 82] width 46 height 12
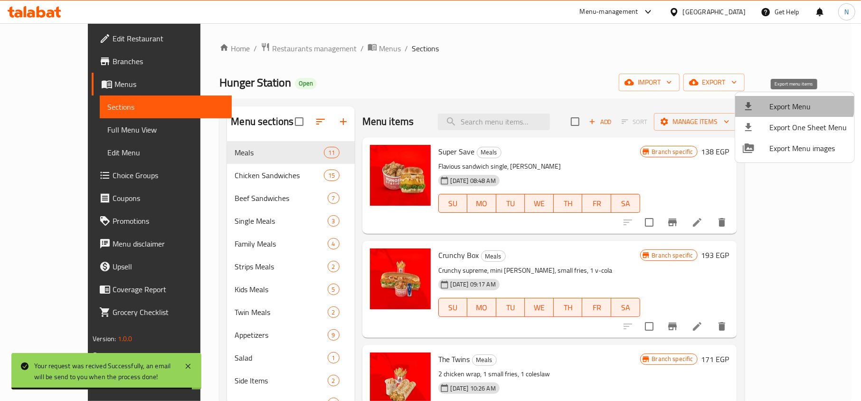
click at [791, 101] on span "Export Menu" at bounding box center [807, 106] width 77 height 11
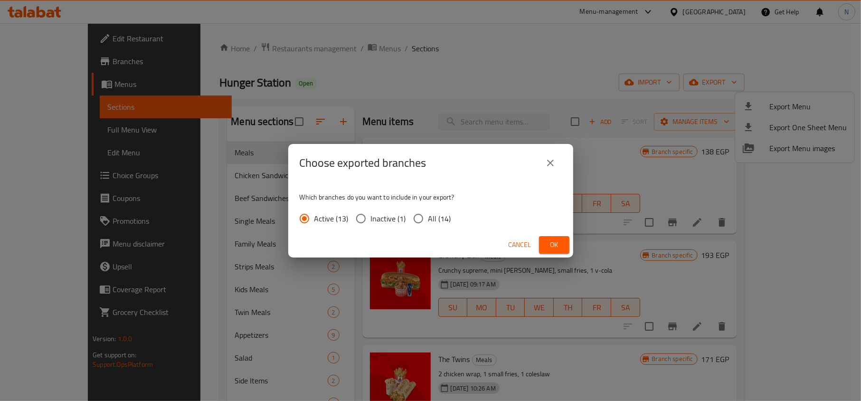
click at [441, 217] on span "All (14)" at bounding box center [439, 218] width 23 height 11
click at [428, 217] on input "All (14)" at bounding box center [418, 218] width 20 height 20
radio input "true"
click at [549, 248] on span "Ok" at bounding box center [553, 245] width 15 height 12
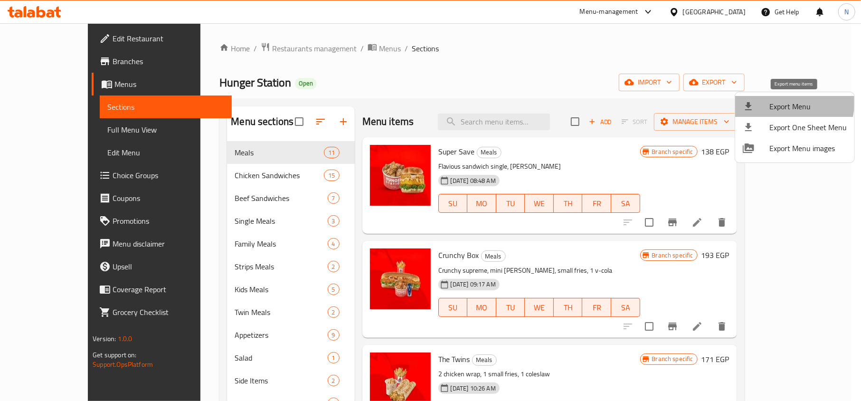
click at [760, 99] on li "Export Menu" at bounding box center [794, 106] width 119 height 21
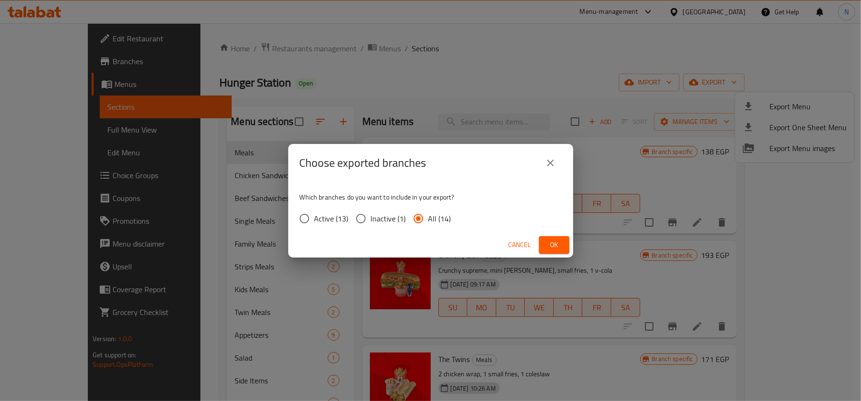
click at [595, 73] on div "Choose exported branches Which branches do you want to include in your export? …" at bounding box center [430, 200] width 861 height 401
